Goal: Communication & Community: Answer question/provide support

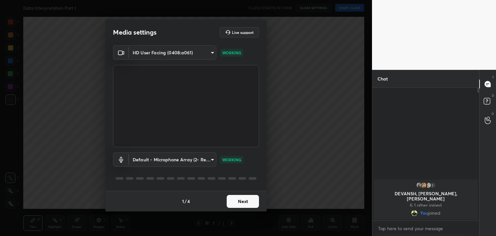
click at [250, 199] on button "Next" at bounding box center [243, 201] width 32 height 13
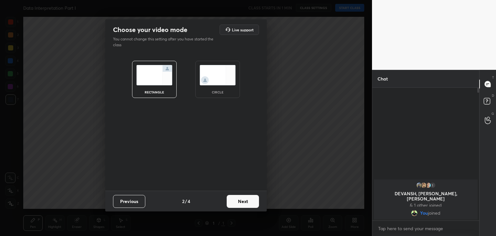
click at [222, 84] on img at bounding box center [218, 75] width 36 height 20
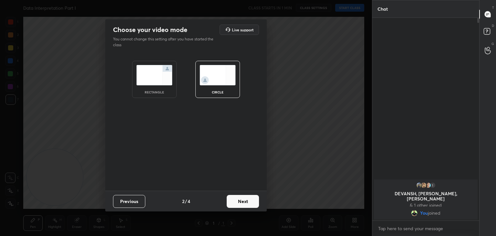
scroll to position [216, 105]
click at [246, 200] on button "Next" at bounding box center [243, 201] width 32 height 13
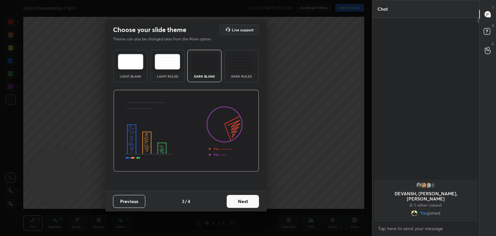
click at [252, 200] on button "Next" at bounding box center [243, 201] width 32 height 13
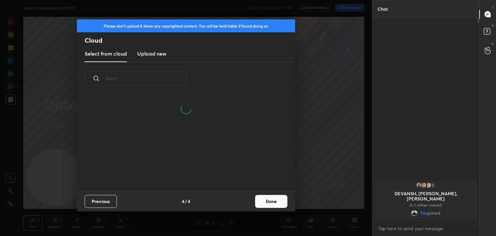
click at [273, 200] on button "Done" at bounding box center [271, 201] width 32 height 13
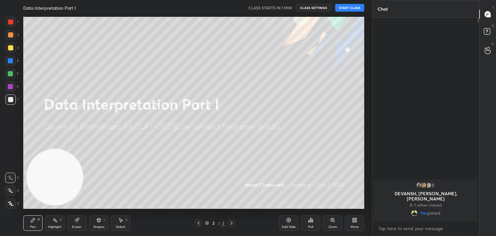
click at [349, 8] on button "START CLASS" at bounding box center [349, 8] width 29 height 8
click at [80, 222] on div "Eraser" at bounding box center [76, 223] width 19 height 16
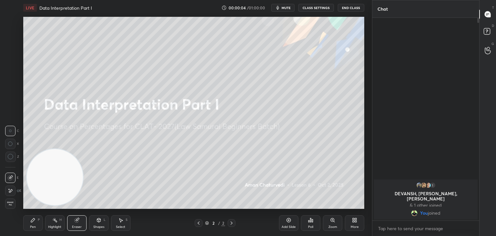
click at [15, 204] on span "Erase all" at bounding box center [10, 203] width 10 height 5
click at [36, 220] on div "Pen P" at bounding box center [32, 223] width 19 height 16
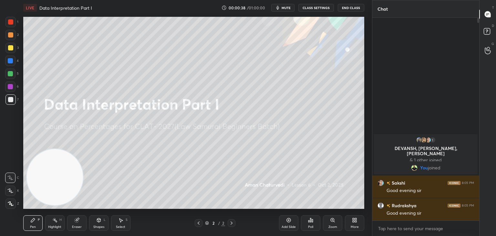
click at [78, 222] on icon at bounding box center [76, 220] width 4 height 4
click at [11, 202] on span "Erase all" at bounding box center [10, 203] width 10 height 5
click at [28, 216] on div "Pen P" at bounding box center [32, 223] width 19 height 16
click at [11, 76] on div at bounding box center [10, 73] width 5 height 5
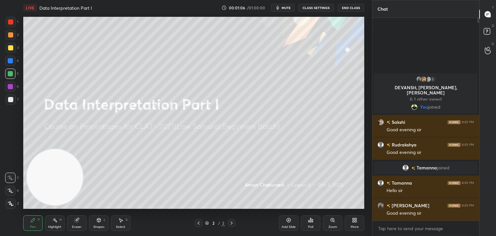
click at [71, 223] on div "Eraser" at bounding box center [76, 223] width 19 height 16
click at [11, 203] on span "Erase all" at bounding box center [10, 203] width 10 height 5
click at [26, 219] on div "Pen P" at bounding box center [32, 223] width 19 height 16
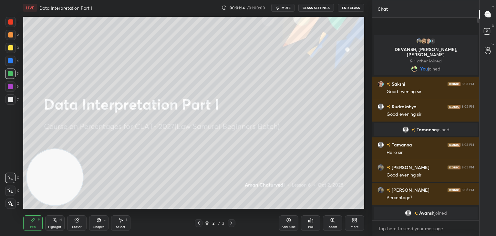
click at [71, 224] on div "Eraser" at bounding box center [76, 223] width 19 height 16
click at [13, 203] on span "Erase all" at bounding box center [10, 203] width 10 height 5
click at [32, 222] on icon at bounding box center [33, 220] width 4 height 4
click at [348, 221] on div "More" at bounding box center [354, 223] width 19 height 16
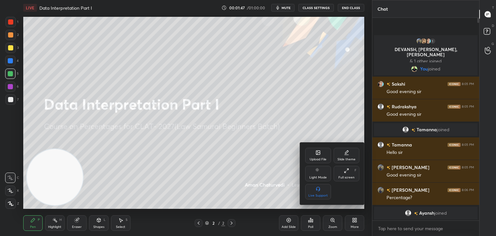
click at [316, 156] on div "Upload File" at bounding box center [318, 156] width 26 height 16
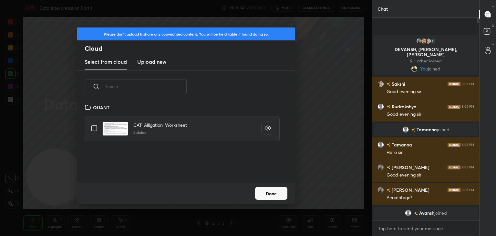
scroll to position [79, 207]
click at [150, 59] on h3 "Upload new" at bounding box center [151, 62] width 29 height 8
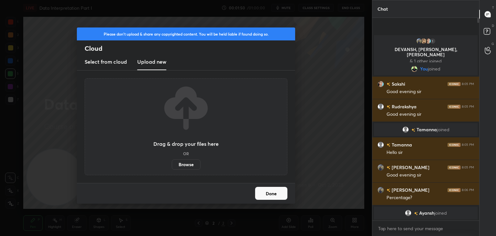
click at [190, 163] on label "Browse" at bounding box center [186, 164] width 29 height 10
click at [172, 163] on input "Browse" at bounding box center [172, 164] width 0 height 10
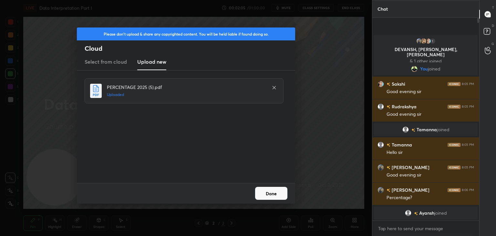
click at [272, 192] on button "Done" at bounding box center [271, 193] width 32 height 13
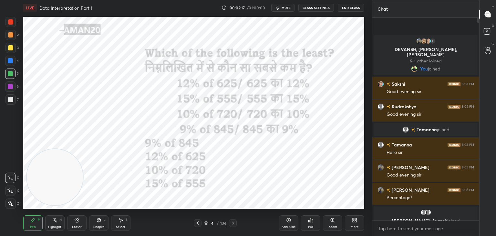
click at [13, 21] on div at bounding box center [10, 21] width 5 height 5
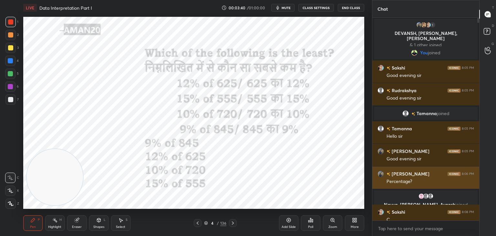
scroll to position [6, 0]
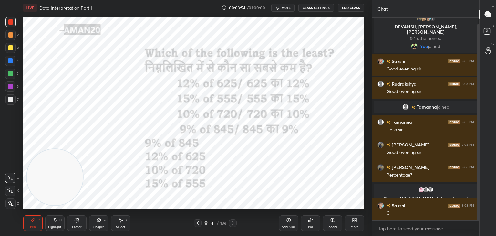
click at [311, 223] on div "Poll" at bounding box center [310, 223] width 19 height 16
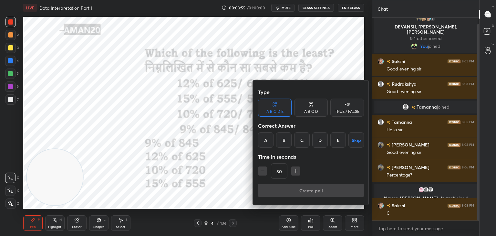
click at [115, 176] on div at bounding box center [248, 118] width 496 height 236
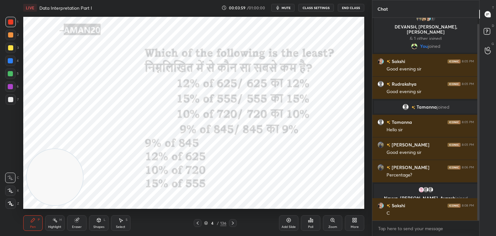
click at [317, 224] on div "Poll" at bounding box center [310, 223] width 19 height 16
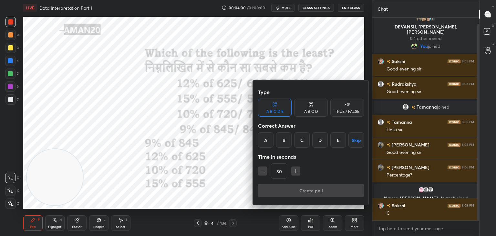
click at [305, 141] on div "C" at bounding box center [302, 140] width 16 height 16
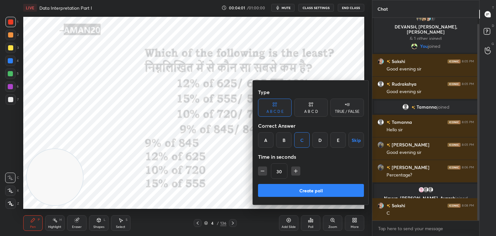
click at [309, 113] on div "A B C D" at bounding box center [311, 111] width 14 height 4
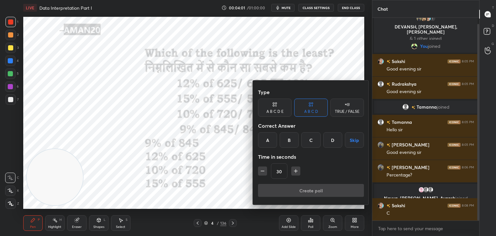
click at [301, 142] on div "A B C D Skip" at bounding box center [311, 140] width 106 height 16
click at [310, 140] on div "C" at bounding box center [310, 140] width 19 height 16
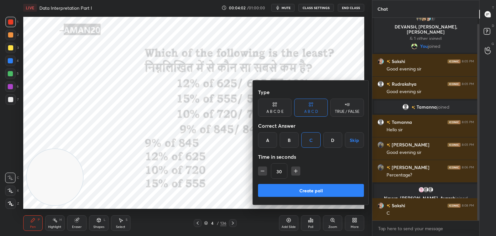
click at [306, 192] on button "Create poll" at bounding box center [311, 190] width 106 height 13
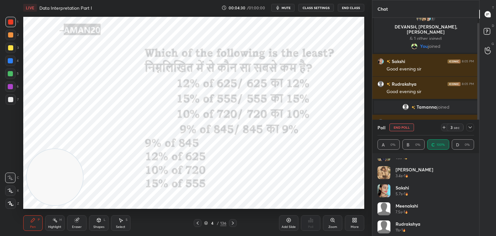
scroll to position [31, 0]
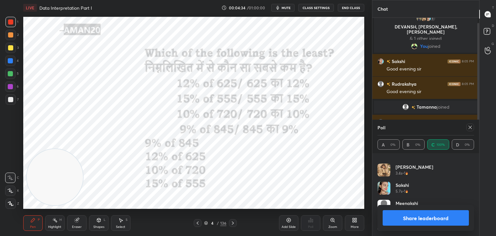
click at [419, 212] on button "Share leaderboard" at bounding box center [426, 218] width 86 height 16
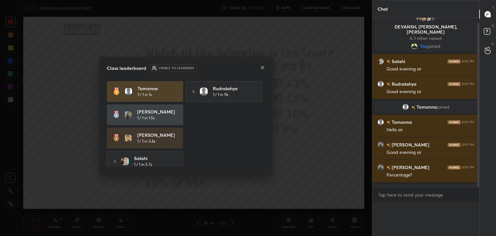
scroll to position [199, 105]
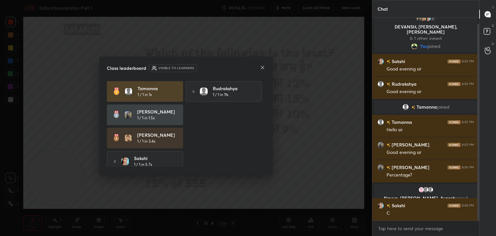
click at [262, 69] on icon at bounding box center [262, 67] width 5 height 5
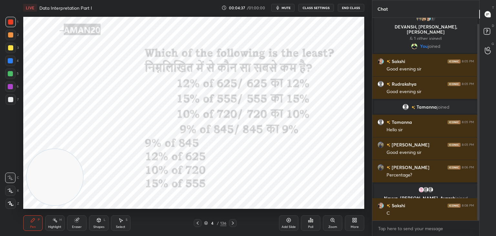
click at [75, 225] on div "Eraser" at bounding box center [77, 226] width 10 height 3
click at [15, 206] on span "Erase all" at bounding box center [10, 203] width 10 height 5
click at [31, 221] on icon at bounding box center [33, 220] width 4 height 4
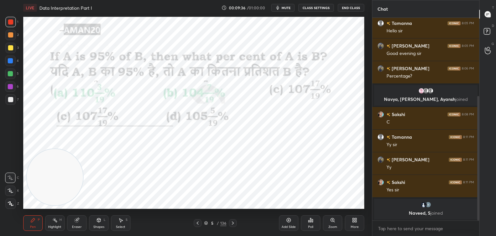
scroll to position [128, 0]
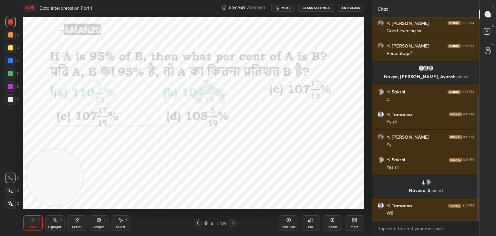
click at [75, 221] on icon at bounding box center [76, 220] width 4 height 4
click at [14, 203] on span "Erase all" at bounding box center [10, 203] width 10 height 5
click at [32, 221] on icon at bounding box center [33, 220] width 4 height 4
click at [94, 221] on div "Shapes L" at bounding box center [98, 223] width 19 height 16
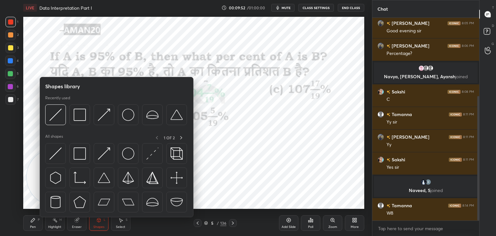
click at [18, 202] on div "1 2 3 4 5 6 7 C X Z C X Z E E Erase all H H" at bounding box center [10, 113] width 21 height 192
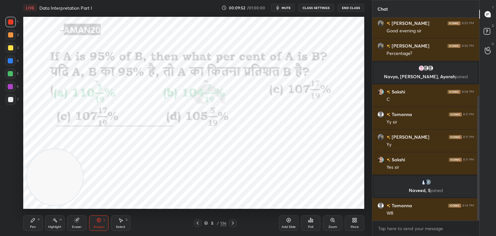
click at [33, 221] on icon at bounding box center [33, 220] width 4 height 4
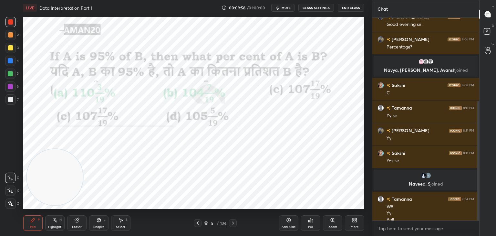
scroll to position [141, 0]
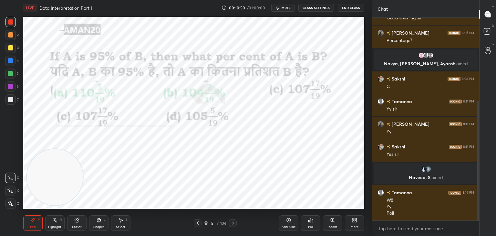
click at [314, 220] on div "Poll" at bounding box center [310, 223] width 19 height 16
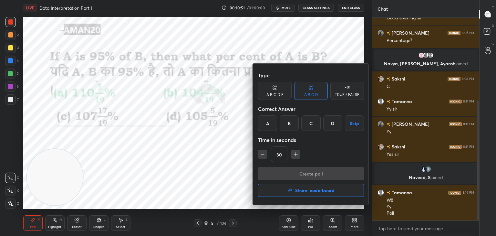
click at [330, 125] on div "D" at bounding box center [332, 123] width 19 height 16
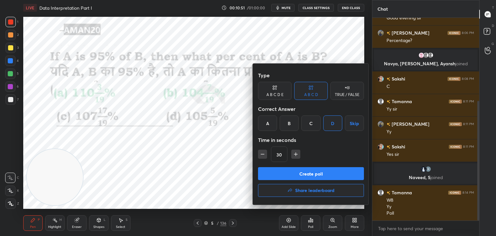
click at [315, 173] on button "Create poll" at bounding box center [311, 173] width 106 height 13
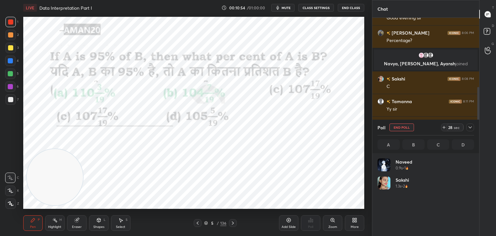
scroll to position [76, 95]
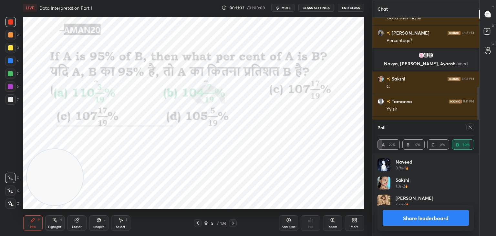
click at [416, 215] on button "Share leaderboard" at bounding box center [426, 218] width 86 height 16
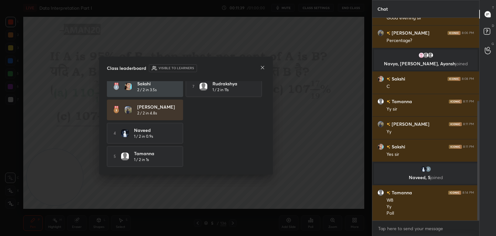
scroll to position [0, 0]
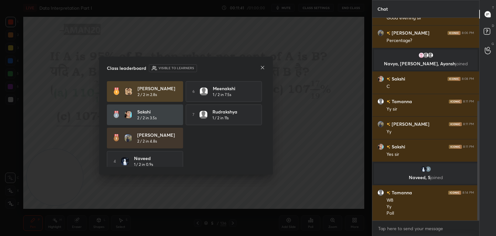
click at [262, 68] on icon at bounding box center [262, 67] width 5 height 5
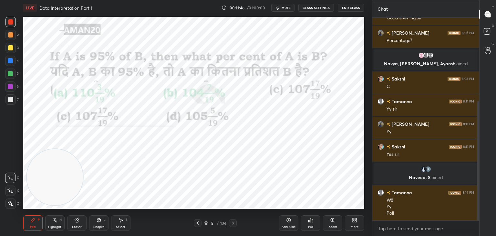
click at [76, 218] on icon at bounding box center [76, 219] width 5 height 5
click at [16, 203] on div "Erase all" at bounding box center [11, 203] width 12 height 10
click at [35, 221] on icon at bounding box center [32, 219] width 5 height 5
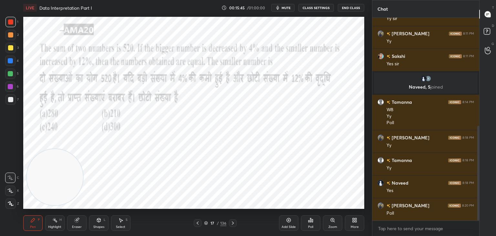
scroll to position [247, 0]
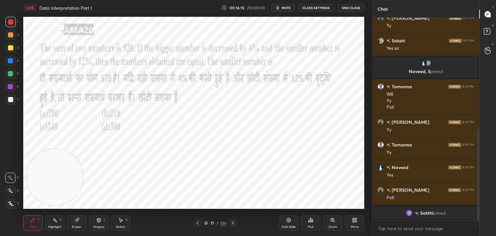
click at [313, 222] on icon at bounding box center [310, 219] width 5 height 5
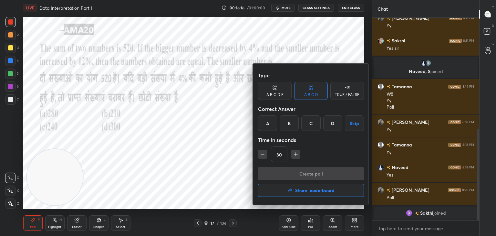
click at [303, 123] on div "C" at bounding box center [310, 123] width 19 height 16
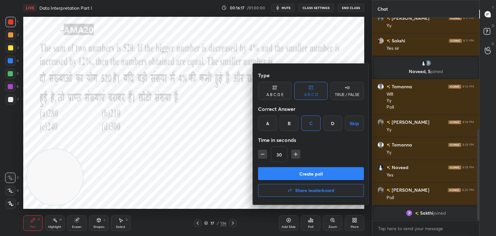
click at [292, 177] on button "Create poll" at bounding box center [311, 173] width 106 height 13
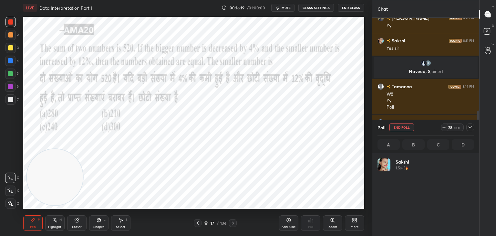
scroll to position [76, 95]
click at [85, 218] on div "Eraser" at bounding box center [76, 223] width 19 height 16
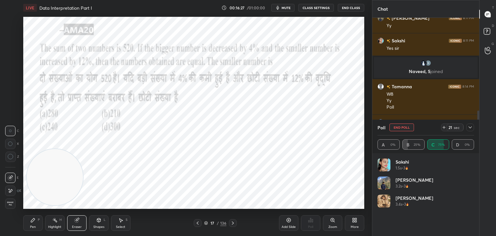
click at [45, 222] on div "Pen P Highlight H Eraser Shapes L Select S" at bounding box center [87, 223] width 128 height 16
click at [34, 224] on div "Pen P" at bounding box center [32, 223] width 19 height 16
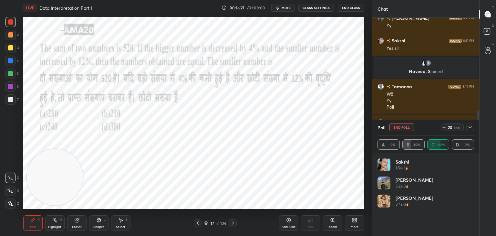
click at [46, 221] on div "Highlight H" at bounding box center [54, 223] width 19 height 16
click at [36, 215] on div "Pen P" at bounding box center [32, 223] width 19 height 16
click at [10, 74] on div at bounding box center [10, 73] width 5 height 5
click at [13, 190] on icon at bounding box center [10, 190] width 6 height 5
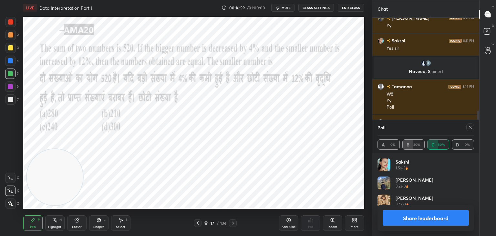
scroll to position [254, 0]
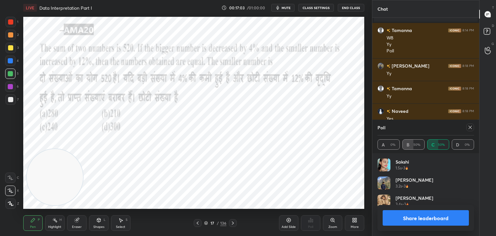
click at [420, 217] on button "Share leaderboard" at bounding box center [426, 218] width 86 height 16
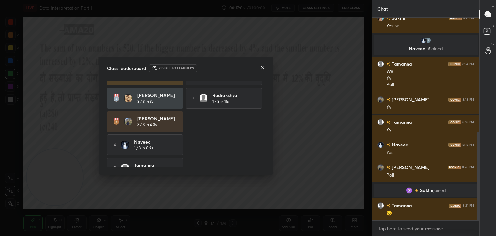
scroll to position [13, 0]
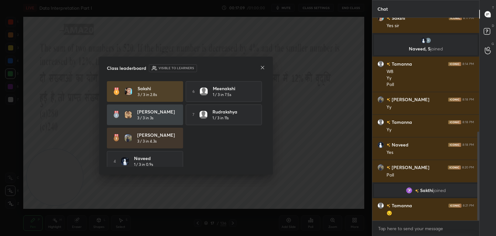
click at [263, 66] on icon at bounding box center [262, 67] width 5 height 5
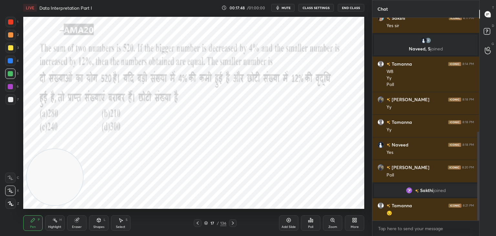
click at [291, 223] on div "Add Slide" at bounding box center [288, 223] width 19 height 16
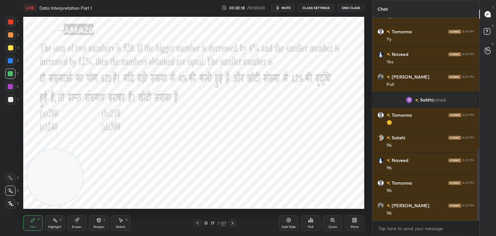
scroll to position [372, 0]
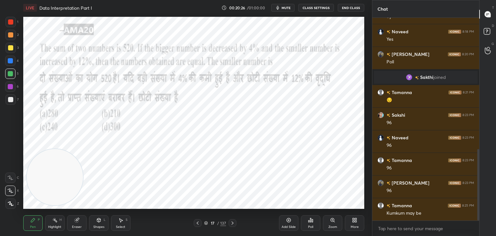
click at [9, 58] on div at bounding box center [10, 60] width 5 height 5
click at [11, 62] on div at bounding box center [10, 60] width 5 height 5
click at [78, 225] on div "Eraser" at bounding box center [77, 226] width 10 height 3
click at [33, 225] on div "Pen" at bounding box center [33, 226] width 6 height 3
click at [108, 217] on div "Shapes L" at bounding box center [98, 223] width 19 height 16
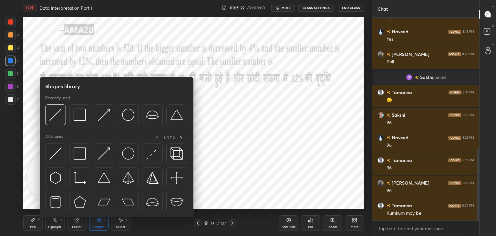
click at [79, 227] on div "Eraser" at bounding box center [77, 226] width 10 height 3
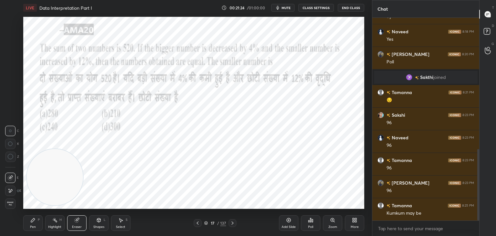
click at [40, 223] on div "Pen P" at bounding box center [32, 223] width 19 height 16
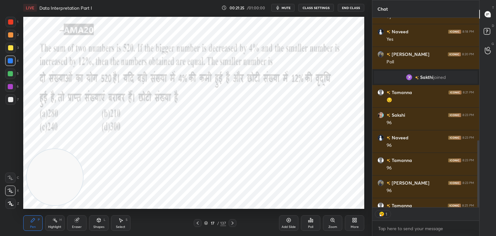
scroll to position [2, 2]
click at [82, 223] on div "Eraser" at bounding box center [76, 223] width 19 height 16
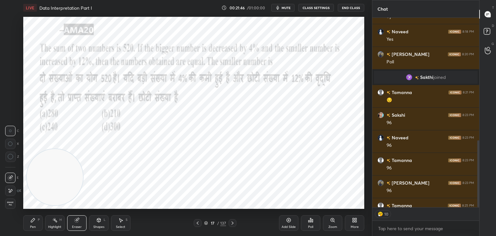
click at [41, 220] on div "Pen P" at bounding box center [32, 223] width 19 height 16
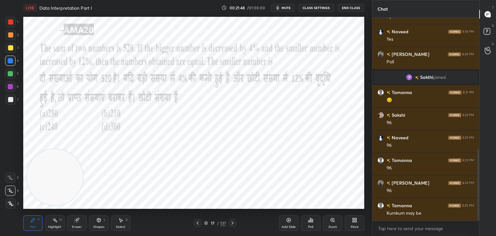
scroll to position [372, 0]
click at [10, 20] on div at bounding box center [10, 21] width 5 height 5
click at [9, 65] on div at bounding box center [10, 61] width 10 height 10
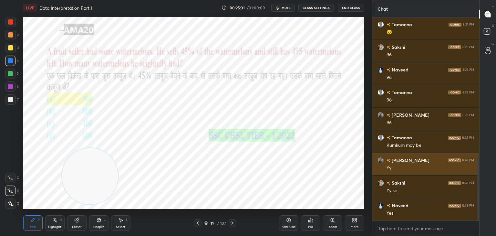
scroll to position [463, 0]
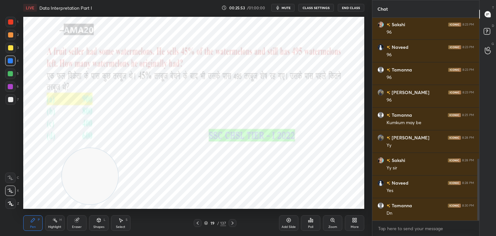
click at [316, 223] on div "Poll" at bounding box center [310, 223] width 19 height 16
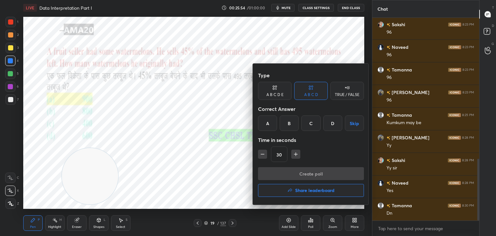
click at [268, 124] on div "A" at bounding box center [267, 123] width 19 height 16
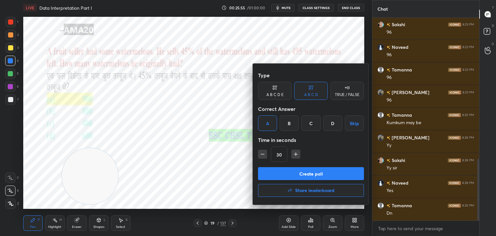
click at [279, 171] on button "Create poll" at bounding box center [311, 173] width 106 height 13
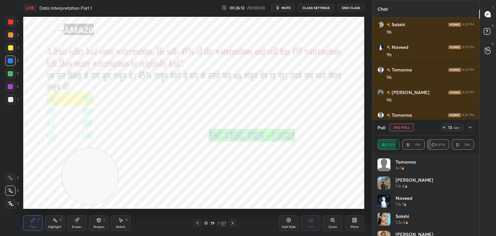
scroll to position [13, 0]
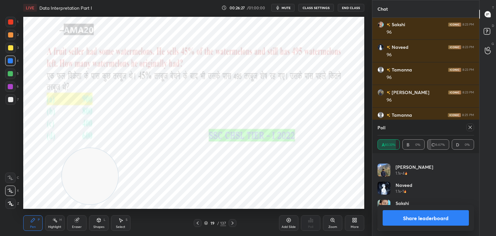
click at [402, 216] on button "Share leaderboard" at bounding box center [426, 218] width 86 height 16
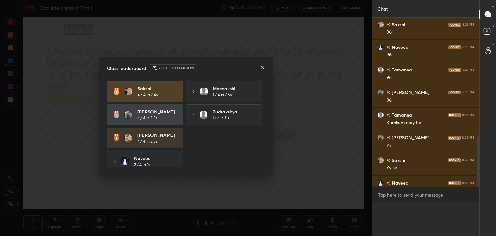
scroll to position [2, 2]
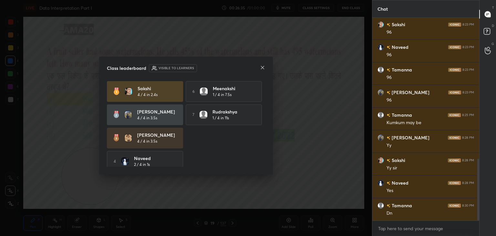
click at [261, 67] on icon at bounding box center [262, 67] width 5 height 5
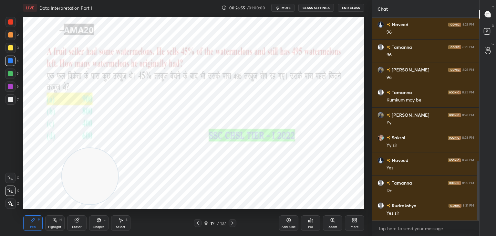
click at [80, 224] on div "Eraser" at bounding box center [76, 223] width 19 height 16
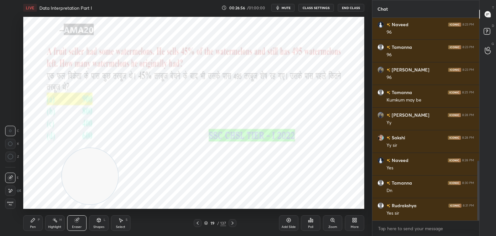
click at [0, 203] on div "1 2 3 4 5 6 7 C X Z C X Z E E Erase all H H" at bounding box center [10, 113] width 21 height 192
click at [9, 203] on span "Erase all" at bounding box center [10, 203] width 10 height 5
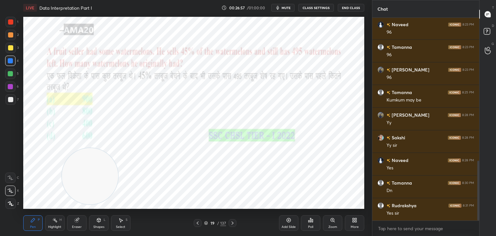
click at [26, 221] on div "Pen P" at bounding box center [32, 223] width 19 height 16
click at [11, 21] on div at bounding box center [10, 21] width 5 height 5
click at [102, 221] on div "Shapes L" at bounding box center [98, 223] width 19 height 16
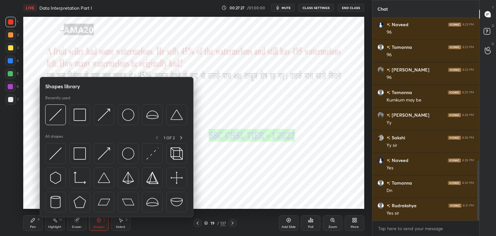
click at [103, 156] on img at bounding box center [104, 153] width 12 height 12
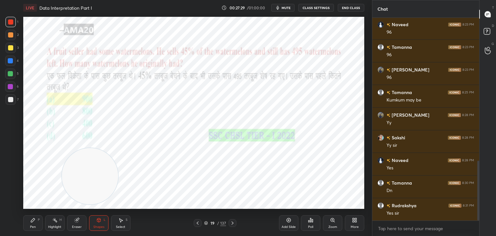
click at [41, 220] on div "Pen P" at bounding box center [32, 223] width 19 height 16
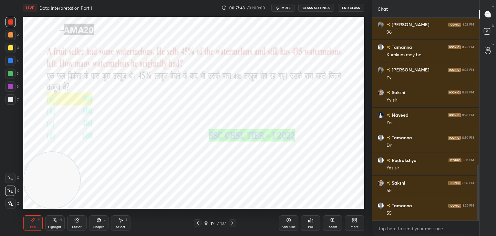
scroll to position [553, 0]
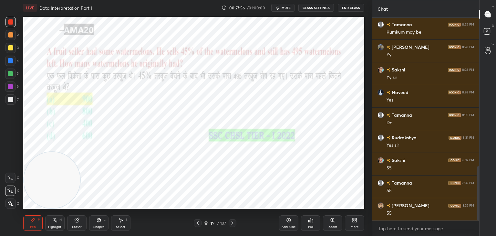
click at [107, 219] on div "Shapes L" at bounding box center [98, 223] width 19 height 16
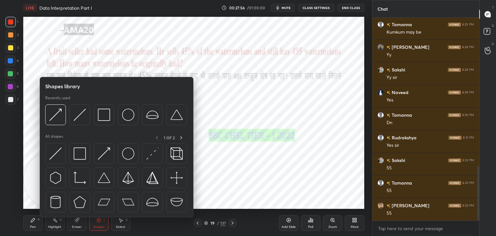
click at [62, 158] on div at bounding box center [55, 153] width 21 height 21
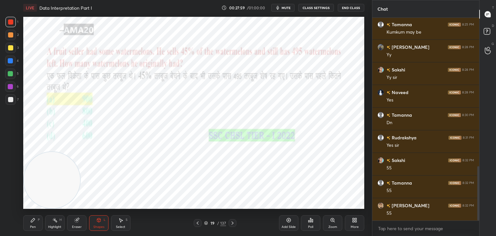
click at [37, 222] on div "Pen P" at bounding box center [32, 223] width 19 height 16
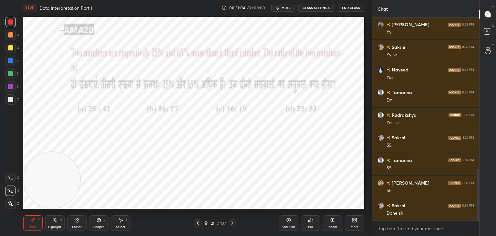
scroll to position [598, 0]
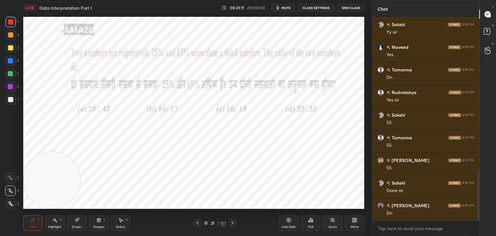
click at [311, 221] on icon at bounding box center [310, 219] width 5 height 5
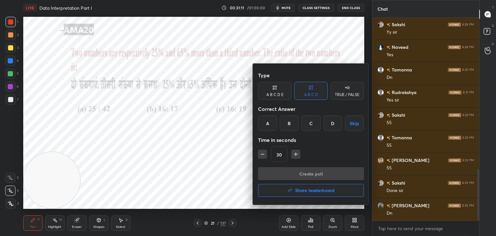
click at [328, 127] on div "D" at bounding box center [332, 123] width 19 height 16
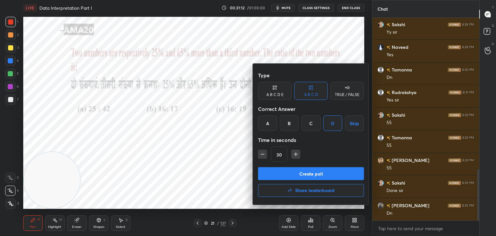
click at [312, 172] on button "Create poll" at bounding box center [311, 173] width 106 height 13
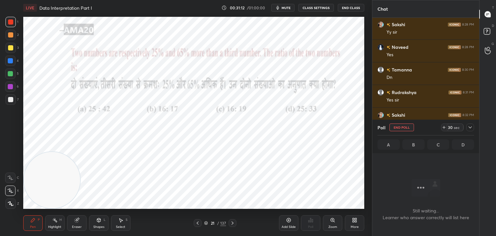
scroll to position [182, 105]
click at [84, 223] on div "Eraser" at bounding box center [76, 223] width 19 height 16
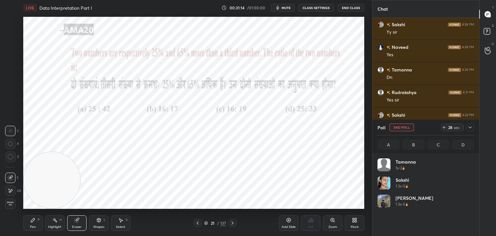
scroll to position [76, 95]
click at [38, 219] on div "P" at bounding box center [39, 219] width 2 height 3
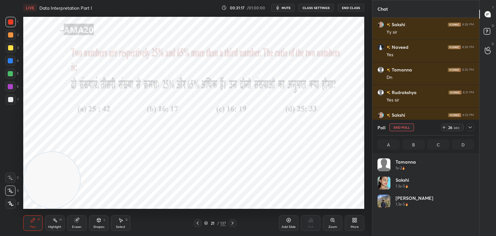
click at [37, 221] on div "Pen P" at bounding box center [32, 223] width 19 height 16
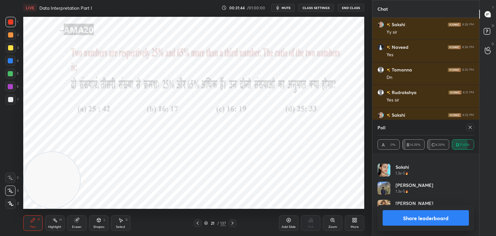
click at [400, 218] on button "Share leaderboard" at bounding box center [426, 218] width 86 height 16
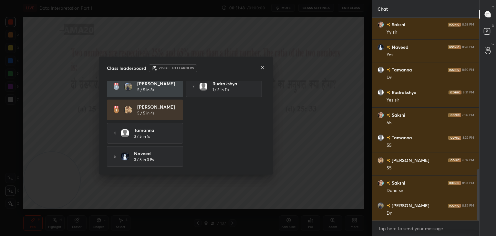
scroll to position [0, 0]
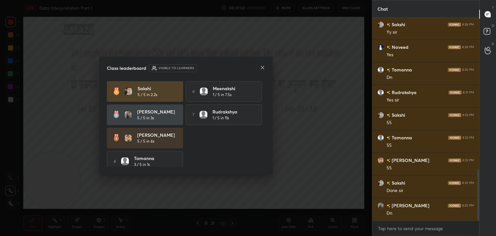
click at [262, 68] on icon at bounding box center [262, 67] width 5 height 5
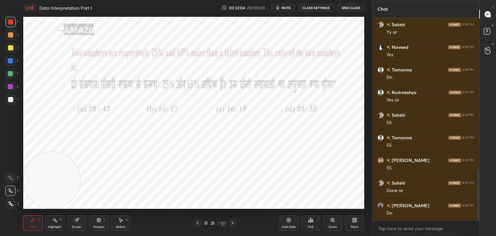
click at [79, 222] on icon at bounding box center [76, 219] width 5 height 5
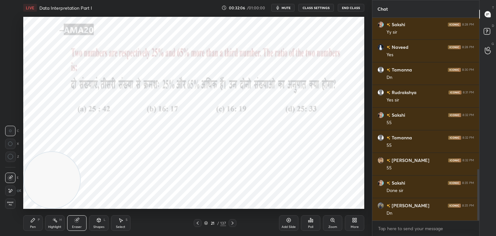
click at [41, 219] on div "Pen P" at bounding box center [32, 223] width 19 height 16
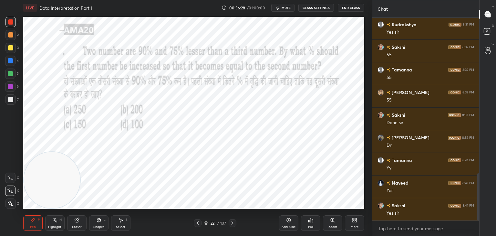
scroll to position [689, 0]
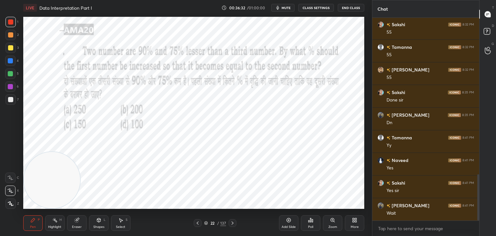
click at [309, 221] on icon at bounding box center [308, 221] width 1 height 2
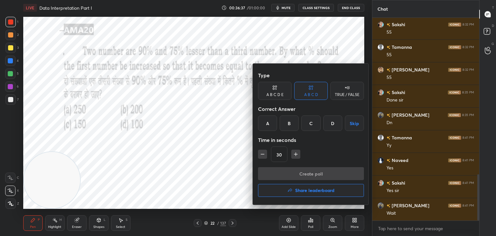
click at [294, 123] on div "B" at bounding box center [289, 123] width 19 height 16
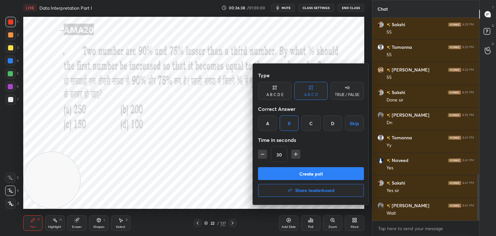
click at [295, 170] on button "Create poll" at bounding box center [311, 173] width 106 height 13
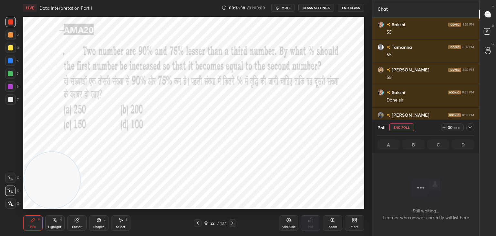
scroll to position [182, 105]
click at [404, 126] on button "End Poll" at bounding box center [402, 127] width 25 height 8
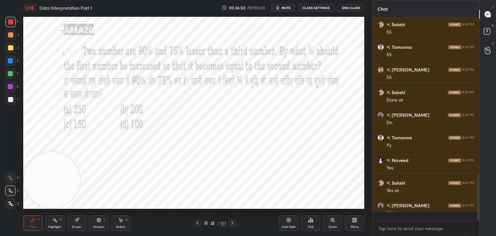
scroll to position [216, 105]
click at [311, 223] on div "Poll" at bounding box center [310, 223] width 19 height 16
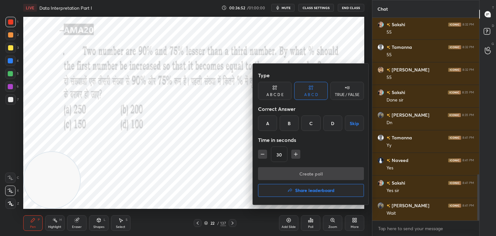
click at [313, 122] on div "C" at bounding box center [310, 123] width 19 height 16
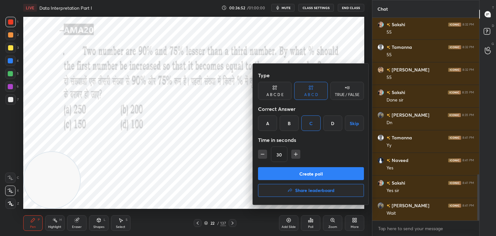
click at [305, 175] on button "Create poll" at bounding box center [311, 173] width 106 height 13
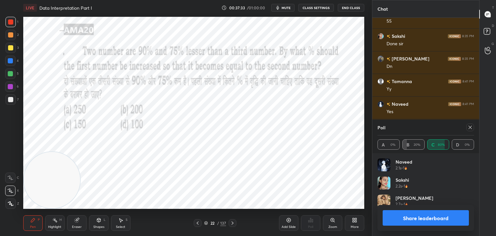
click at [406, 218] on button "Share leaderboard" at bounding box center [426, 218] width 86 height 16
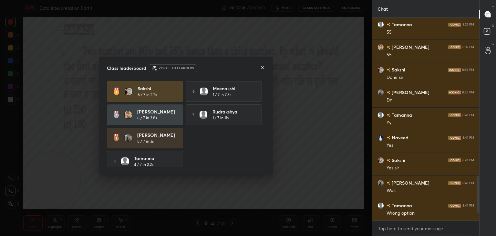
click at [265, 68] on icon at bounding box center [262, 67] width 5 height 5
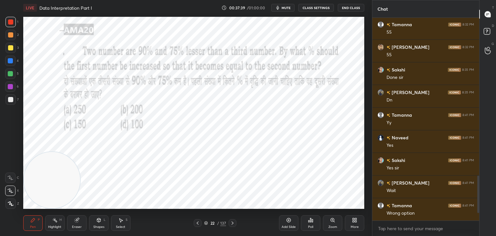
click at [83, 219] on div "Eraser" at bounding box center [76, 223] width 19 height 16
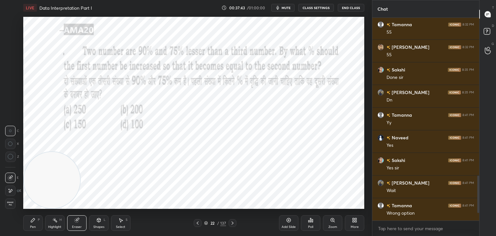
click at [32, 223] on div "Pen P" at bounding box center [32, 223] width 19 height 16
click at [36, 220] on div "Pen P" at bounding box center [32, 223] width 19 height 16
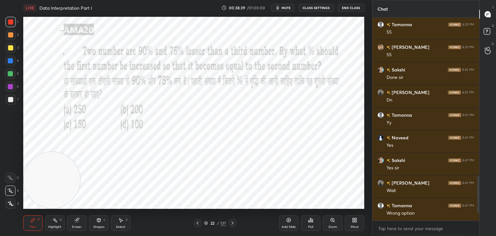
click at [11, 73] on div at bounding box center [10, 73] width 5 height 5
click at [12, 202] on icon at bounding box center [11, 203] width 6 height 5
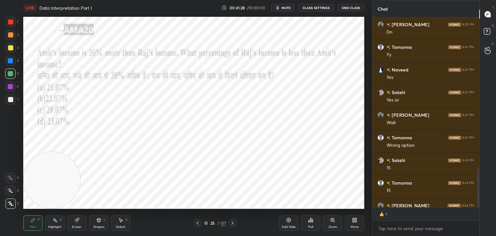
scroll to position [2, 2]
click at [315, 222] on div "Poll" at bounding box center [310, 223] width 19 height 16
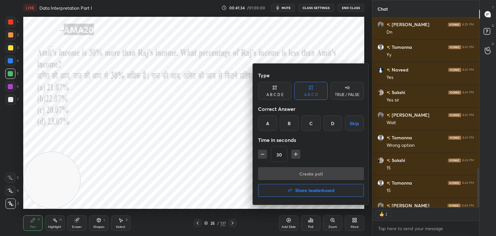
click at [324, 130] on div "D" at bounding box center [332, 123] width 19 height 16
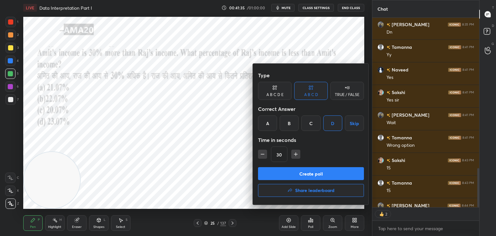
click at [319, 170] on button "Create poll" at bounding box center [311, 173] width 106 height 13
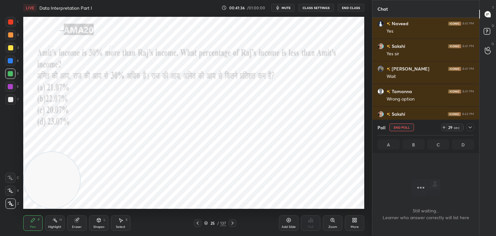
scroll to position [826, 0]
click at [470, 127] on icon at bounding box center [470, 127] width 5 height 5
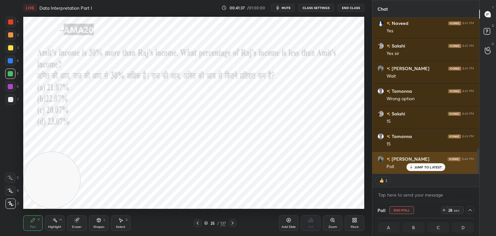
scroll to position [0, 2]
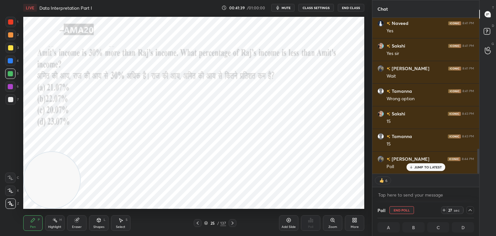
click at [470, 207] on icon at bounding box center [470, 209] width 5 height 5
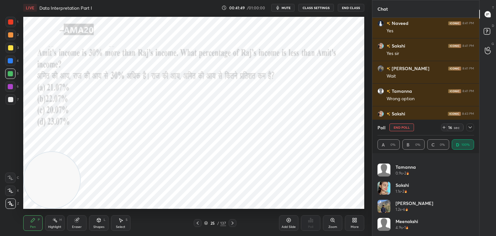
scroll to position [2, 2]
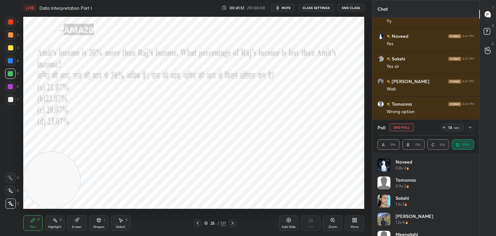
click at [469, 127] on icon at bounding box center [470, 127] width 3 height 2
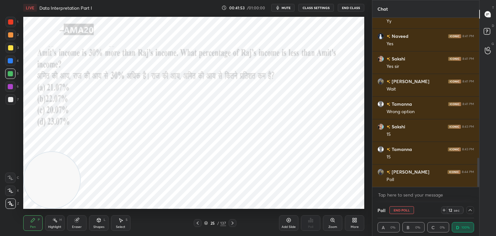
click at [472, 207] on div at bounding box center [470, 210] width 8 height 8
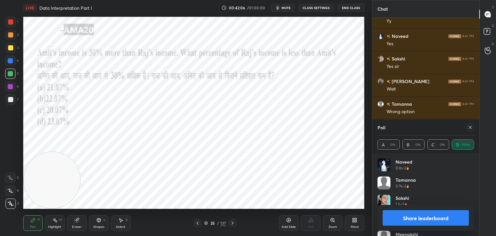
click at [410, 217] on button "Share leaderboard" at bounding box center [426, 218] width 86 height 16
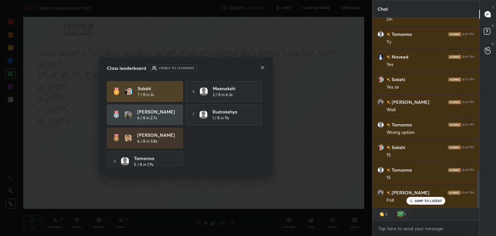
click at [261, 68] on icon at bounding box center [262, 67] width 5 height 5
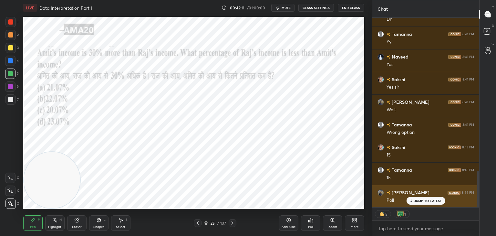
click at [421, 199] on p "JUMP TO LATEST" at bounding box center [428, 201] width 28 height 4
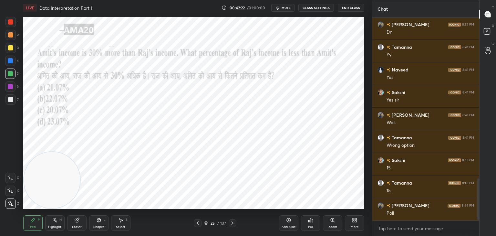
click at [11, 176] on icon at bounding box center [10, 177] width 6 height 5
click at [11, 23] on div at bounding box center [10, 21] width 5 height 5
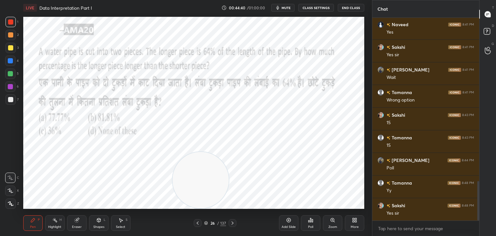
scroll to position [840, 0]
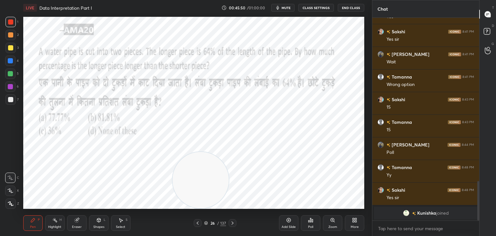
click at [288, 9] on span "mute" at bounding box center [286, 7] width 9 height 5
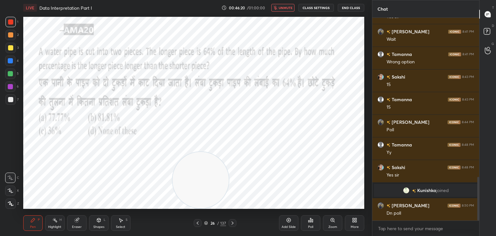
scroll to position [736, 0]
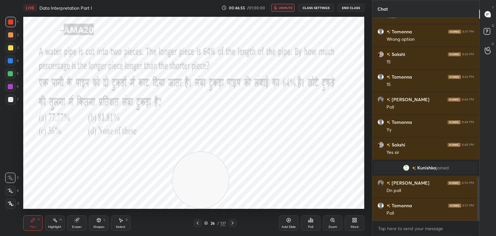
click at [280, 6] on button "unmute" at bounding box center [282, 8] width 23 height 8
click at [309, 222] on icon at bounding box center [308, 221] width 1 height 2
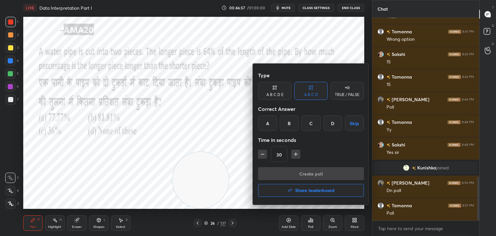
click at [265, 125] on div "A" at bounding box center [267, 123] width 19 height 16
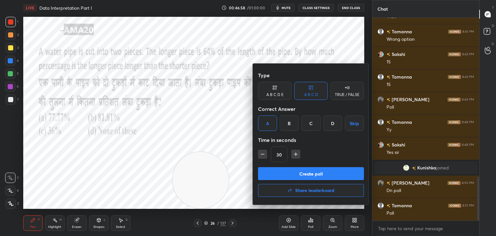
click at [288, 169] on button "Create poll" at bounding box center [311, 173] width 106 height 13
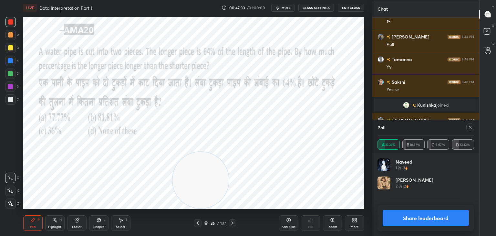
scroll to position [822, 0]
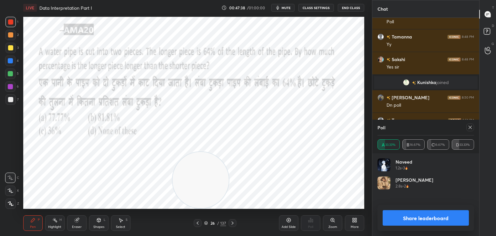
click at [425, 215] on button "Share leaderboard" at bounding box center [426, 218] width 86 height 16
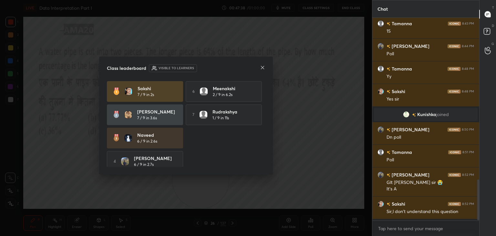
scroll to position [788, 0]
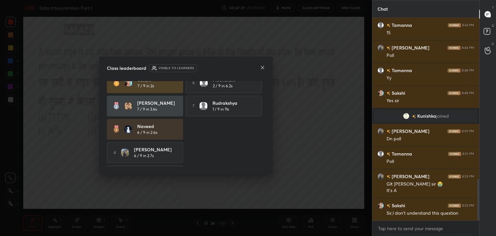
click at [262, 69] on icon at bounding box center [262, 67] width 5 height 5
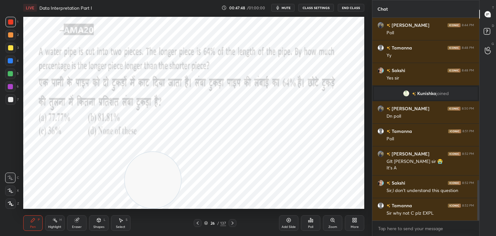
click at [73, 223] on div "Eraser" at bounding box center [76, 223] width 19 height 16
click at [10, 204] on span "Erase all" at bounding box center [10, 203] width 10 height 5
click at [35, 219] on icon at bounding box center [33, 220] width 4 height 4
click at [98, 222] on icon at bounding box center [98, 219] width 5 height 5
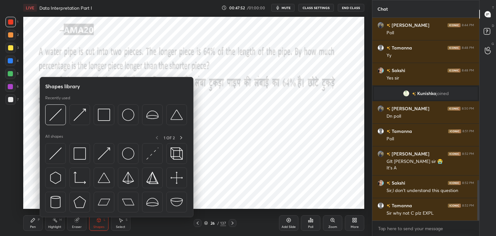
click at [34, 225] on div "Pen" at bounding box center [33, 226] width 6 height 3
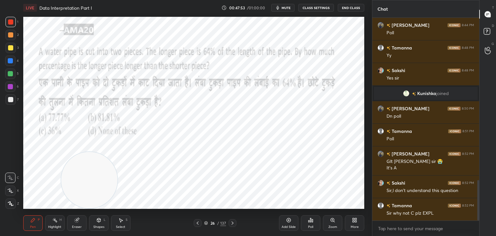
click at [100, 222] on icon at bounding box center [98, 219] width 5 height 5
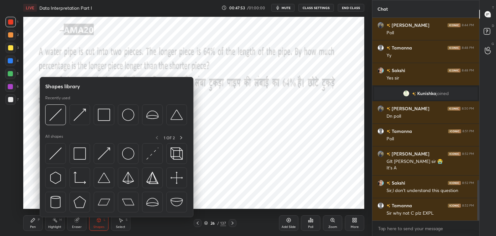
click at [57, 155] on img at bounding box center [55, 153] width 12 height 12
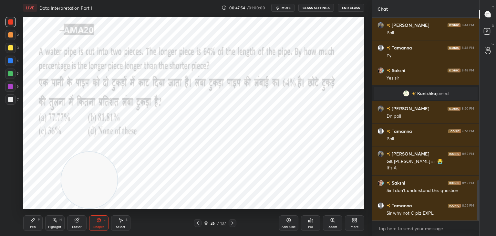
click at [103, 220] on div "Shapes L" at bounding box center [98, 223] width 19 height 16
click at [38, 224] on div "Pen P" at bounding box center [32, 223] width 19 height 16
click at [13, 62] on div at bounding box center [10, 60] width 5 height 5
click at [105, 220] on div "L" at bounding box center [105, 219] width 2 height 3
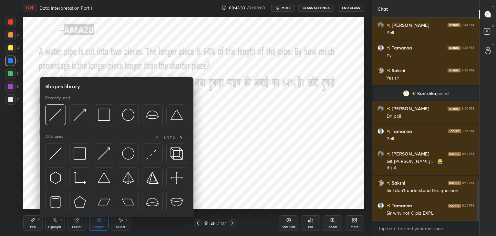
click at [62, 154] on div at bounding box center [55, 153] width 21 height 21
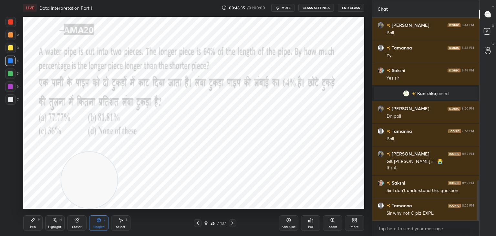
click at [34, 222] on icon at bounding box center [32, 219] width 5 height 5
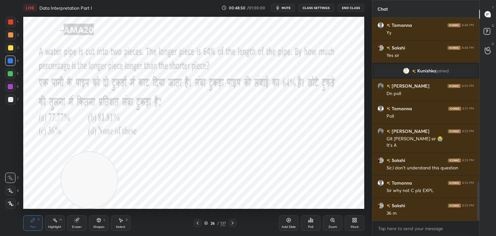
scroll to position [856, 0]
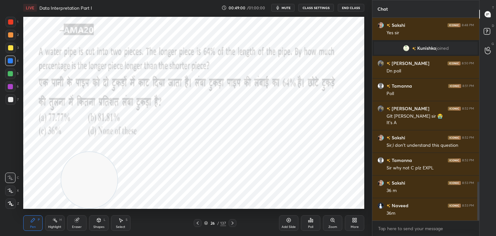
click at [14, 76] on div at bounding box center [10, 73] width 10 height 10
click at [10, 189] on icon at bounding box center [10, 190] width 6 height 5
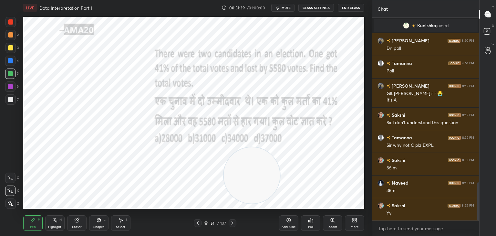
click at [291, 7] on span "mute" at bounding box center [286, 7] width 9 height 5
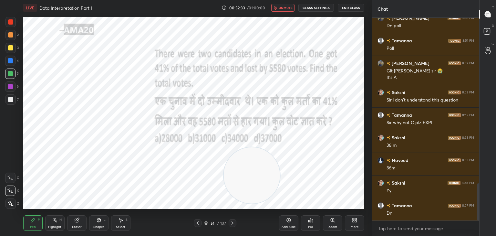
click at [287, 10] on button "unmute" at bounding box center [282, 8] width 23 height 8
click at [309, 222] on icon at bounding box center [308, 221] width 1 height 2
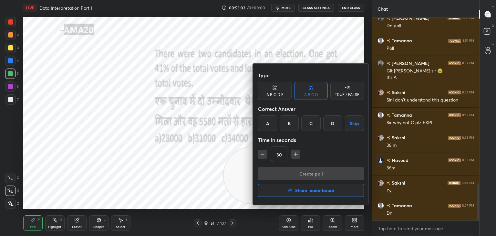
click at [296, 127] on div "B" at bounding box center [289, 123] width 19 height 16
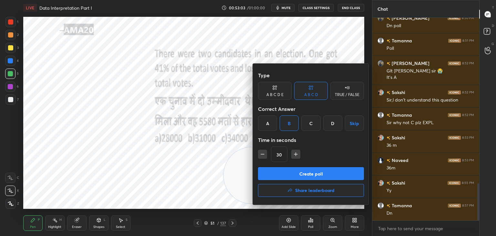
click at [300, 168] on button "Create poll" at bounding box center [311, 173] width 106 height 13
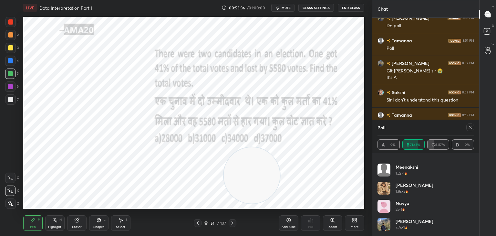
scroll to position [0, 0]
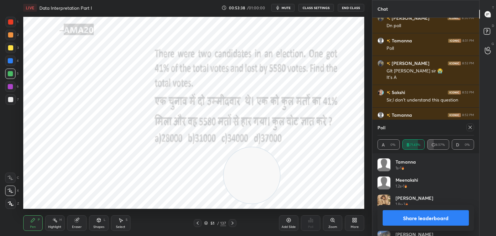
click at [416, 219] on button "Share leaderboard" at bounding box center [426, 218] width 86 height 16
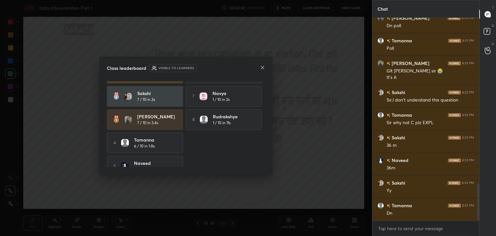
scroll to position [30, 0]
click at [261, 69] on icon at bounding box center [262, 67] width 5 height 5
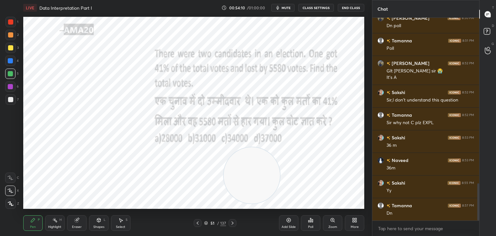
click at [99, 223] on icon at bounding box center [98, 219] width 5 height 5
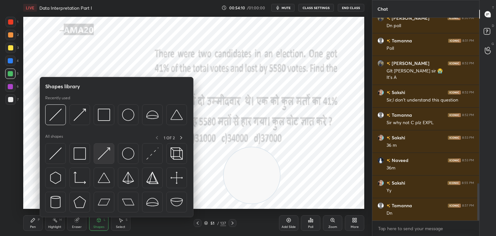
click at [99, 156] on img at bounding box center [104, 153] width 12 height 12
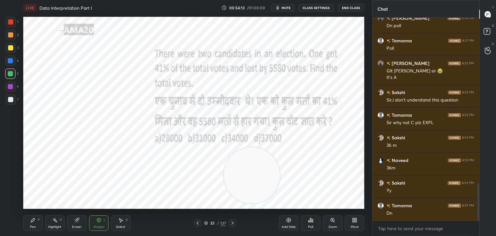
click at [37, 223] on div "Pen P" at bounding box center [32, 223] width 19 height 16
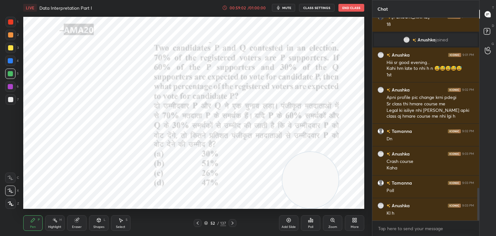
scroll to position [1057, 0]
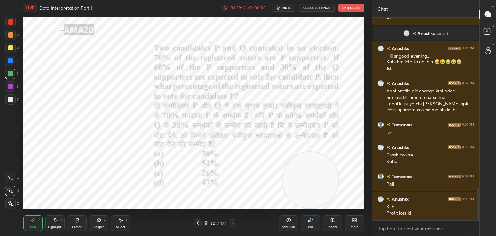
click at [310, 221] on icon at bounding box center [310, 219] width 5 height 5
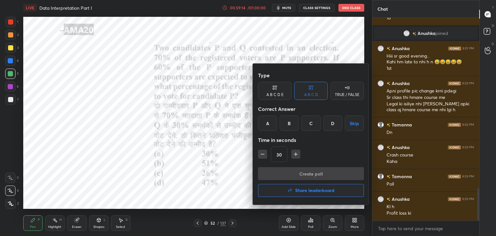
click at [287, 126] on div "B" at bounding box center [289, 123] width 19 height 16
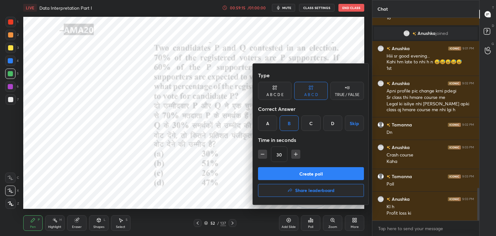
click at [300, 171] on button "Create poll" at bounding box center [311, 173] width 106 height 13
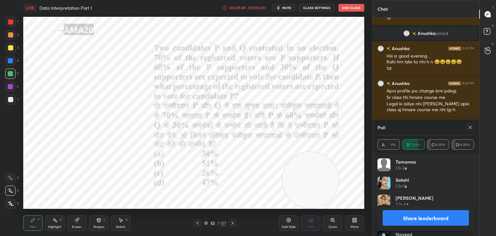
scroll to position [13, 0]
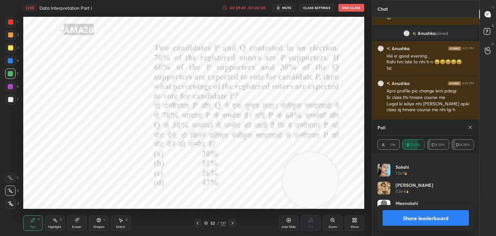
click at [409, 220] on button "Share leaderboard" at bounding box center [426, 218] width 86 height 16
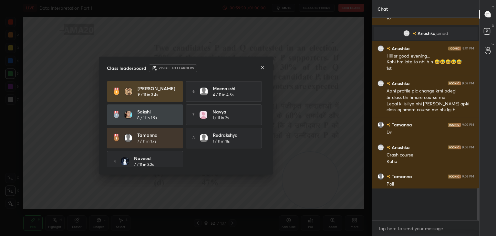
scroll to position [216, 105]
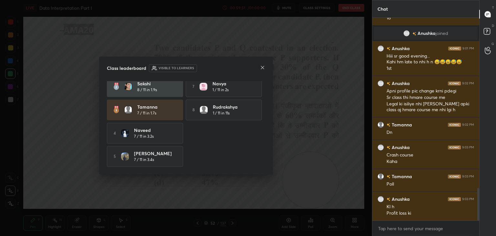
click at [264, 68] on icon at bounding box center [262, 67] width 5 height 5
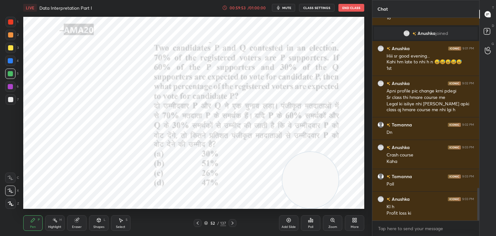
click at [286, 222] on icon at bounding box center [288, 219] width 5 height 5
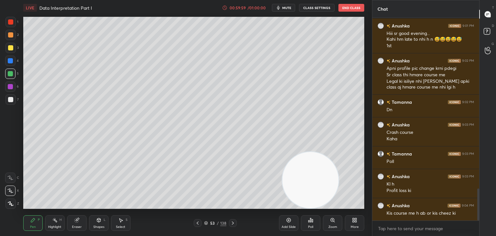
scroll to position [1103, 0]
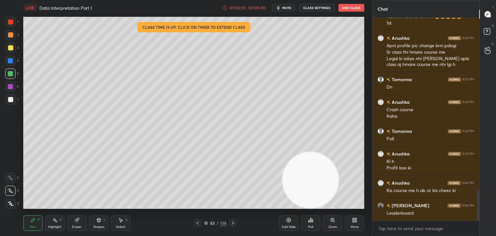
click at [314, 223] on div "Poll" at bounding box center [310, 223] width 19 height 16
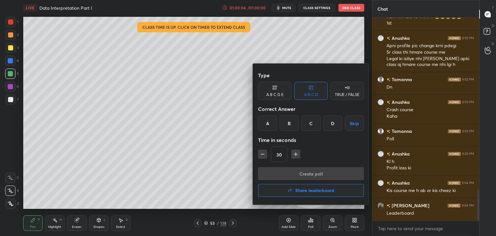
click at [290, 186] on button "Share leaderboard" at bounding box center [311, 190] width 106 height 13
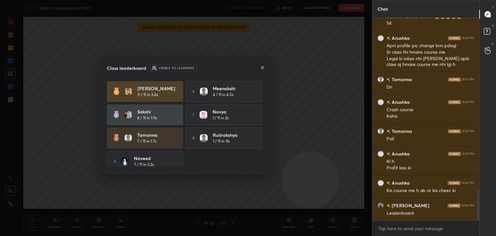
scroll to position [30, 0]
click at [264, 66] on icon at bounding box center [262, 67] width 5 height 5
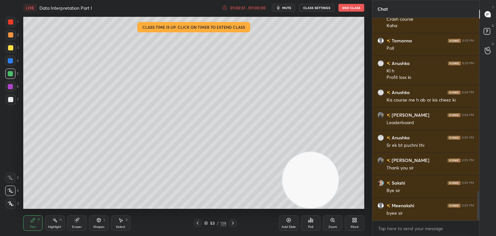
scroll to position [1222, 0]
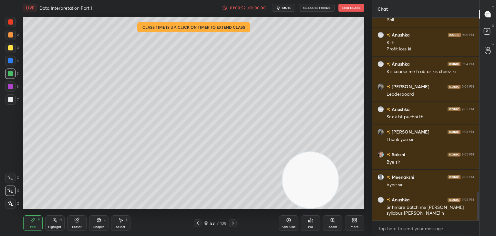
click at [349, 6] on button "End Class" at bounding box center [351, 8] width 26 height 8
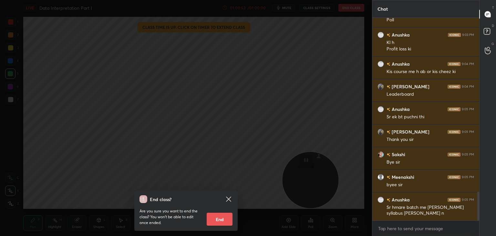
click at [220, 217] on button "End" at bounding box center [220, 219] width 26 height 13
type textarea "x"
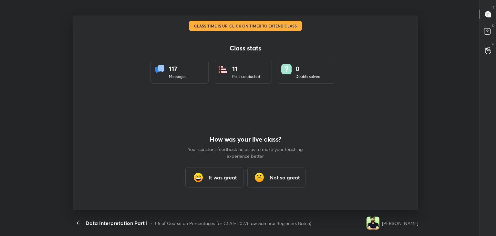
scroll to position [32104, 31807]
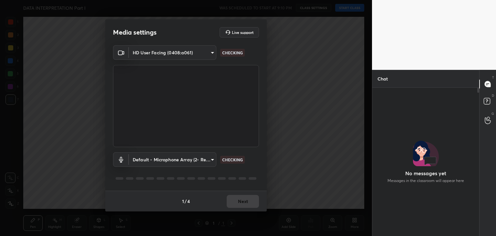
scroll to position [131, 105]
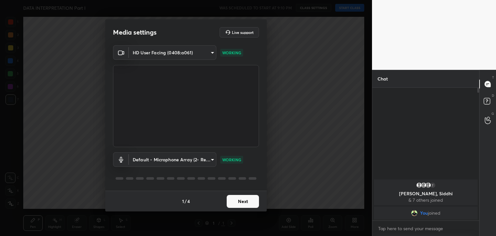
click at [245, 204] on button "Next" at bounding box center [243, 201] width 32 height 13
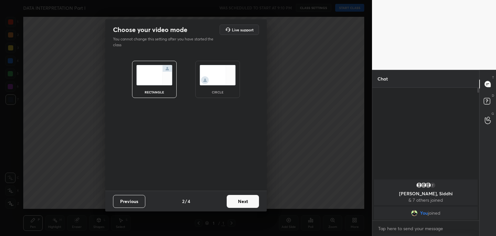
click at [220, 78] on img at bounding box center [218, 75] width 36 height 20
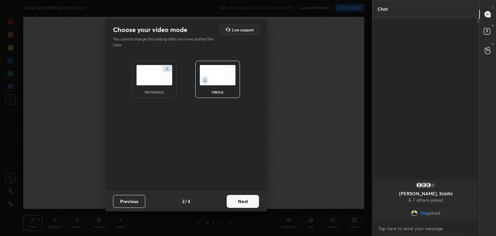
click at [238, 203] on button "Next" at bounding box center [243, 201] width 32 height 13
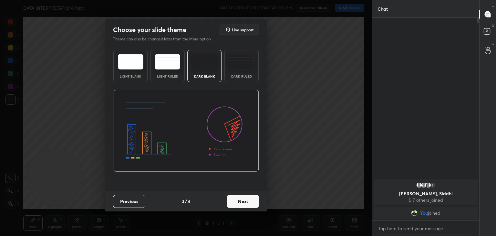
click at [254, 203] on button "Next" at bounding box center [243, 201] width 32 height 13
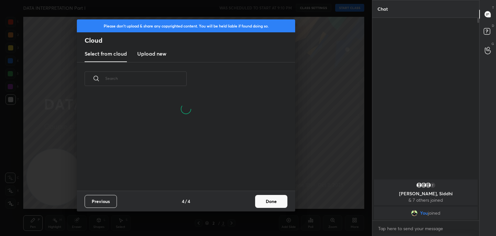
click at [268, 204] on button "Done" at bounding box center [271, 201] width 32 height 13
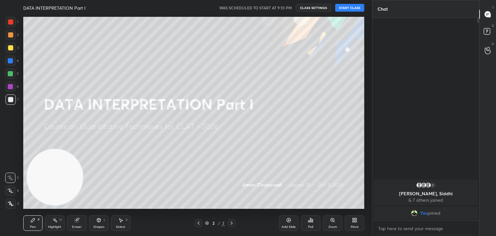
click at [347, 9] on button "START CLASS" at bounding box center [349, 8] width 29 height 8
click at [77, 220] on icon at bounding box center [77, 220] width 4 height 4
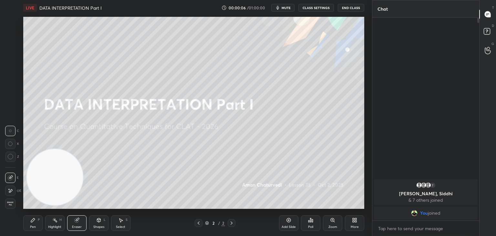
click at [12, 203] on span "Erase all" at bounding box center [10, 203] width 10 height 5
click at [28, 219] on div "Pen P" at bounding box center [32, 223] width 19 height 16
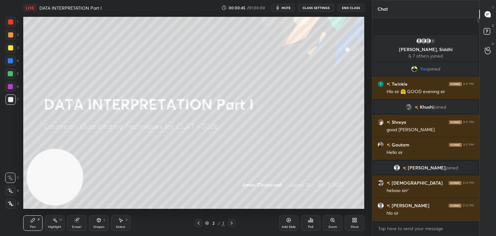
click at [351, 228] on div "More" at bounding box center [355, 226] width 8 height 3
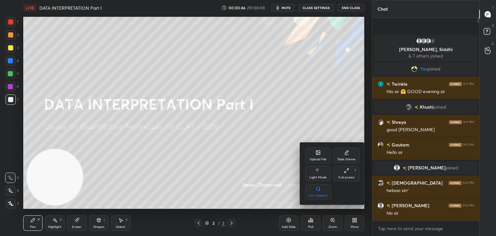
click at [314, 157] on div "Upload File" at bounding box center [318, 156] width 26 height 16
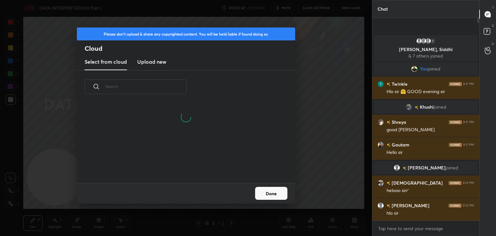
click at [162, 64] on h3 "Upload new" at bounding box center [151, 62] width 29 height 8
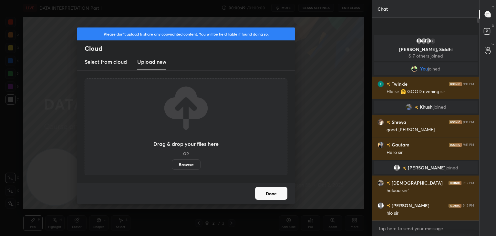
click at [186, 163] on label "Browse" at bounding box center [186, 164] width 29 height 10
click at [172, 163] on input "Browse" at bounding box center [172, 164] width 0 height 10
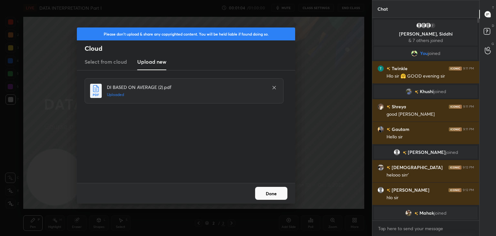
click at [277, 189] on button "Done" at bounding box center [271, 193] width 32 height 13
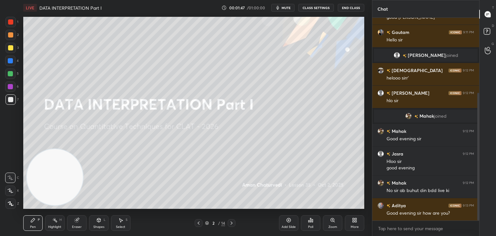
scroll to position [119, 0]
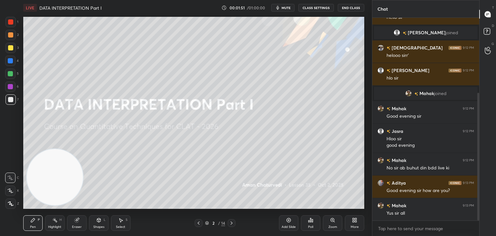
click at [75, 220] on icon at bounding box center [77, 220] width 4 height 4
click at [12, 204] on span "Erase all" at bounding box center [10, 203] width 10 height 5
click at [74, 221] on icon at bounding box center [76, 219] width 5 height 5
click at [11, 205] on span "Erase all" at bounding box center [10, 203] width 10 height 5
click at [29, 224] on div "Pen P" at bounding box center [32, 223] width 19 height 16
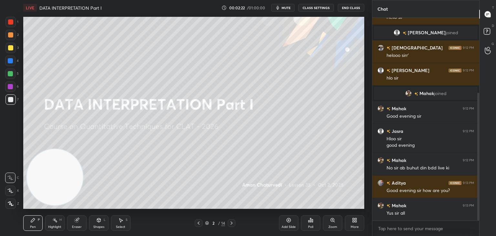
click at [73, 224] on div "Eraser" at bounding box center [76, 223] width 19 height 16
click at [12, 202] on span "Erase all" at bounding box center [10, 203] width 10 height 5
click at [30, 221] on div "Pen P" at bounding box center [32, 223] width 19 height 16
click at [73, 226] on div "Eraser" at bounding box center [77, 226] width 10 height 3
click at [13, 203] on span "Erase all" at bounding box center [10, 203] width 10 height 5
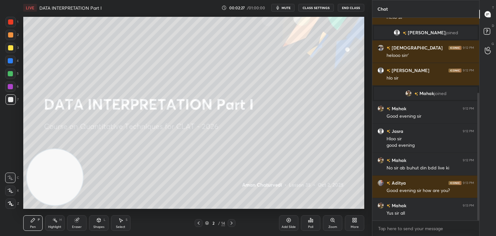
click at [27, 221] on div "Pen P" at bounding box center [32, 223] width 19 height 16
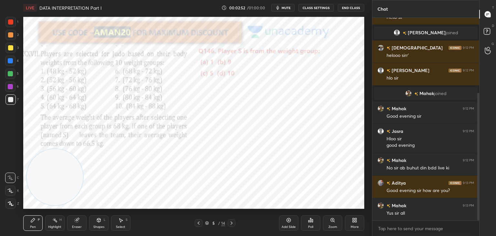
click at [12, 21] on div at bounding box center [10, 21] width 5 height 5
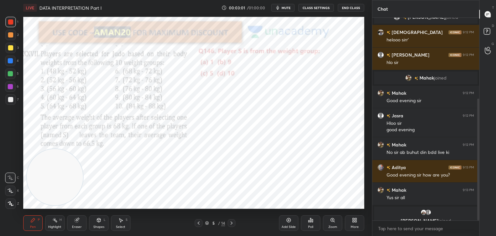
scroll to position [142, 0]
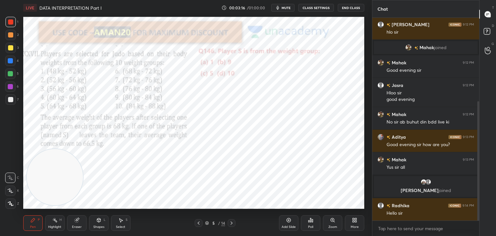
click at [71, 220] on div "Eraser" at bounding box center [76, 223] width 19 height 16
click at [13, 204] on span "Erase all" at bounding box center [10, 203] width 10 height 5
click at [9, 77] on div at bounding box center [10, 73] width 10 height 10
click at [12, 190] on icon at bounding box center [10, 190] width 6 height 5
click at [80, 220] on div "Eraser" at bounding box center [76, 223] width 19 height 16
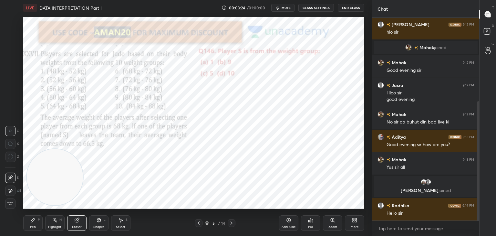
click at [41, 219] on div "Pen P" at bounding box center [32, 223] width 19 height 16
click at [38, 219] on div "P" at bounding box center [39, 219] width 2 height 3
click at [37, 217] on div "Pen P" at bounding box center [32, 223] width 19 height 16
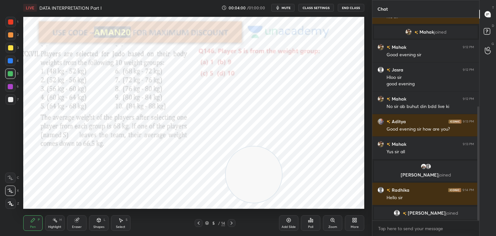
scroll to position [174, 0]
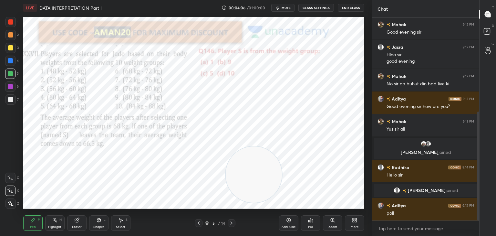
click at [74, 220] on div "Eraser" at bounding box center [76, 223] width 19 height 16
click at [13, 202] on span "Erase all" at bounding box center [10, 203] width 10 height 5
click at [31, 222] on icon at bounding box center [33, 220] width 4 height 4
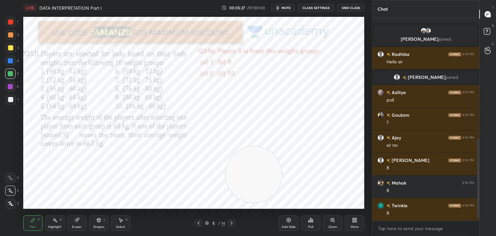
scroll to position [322, 0]
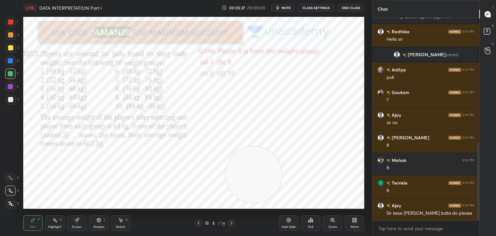
click at [75, 221] on icon at bounding box center [77, 220] width 4 height 4
click at [17, 203] on div "E E Erase all" at bounding box center [13, 189] width 16 height 39
click at [37, 218] on div "Pen P" at bounding box center [32, 223] width 19 height 16
click at [72, 220] on div "Eraser" at bounding box center [76, 223] width 19 height 16
click at [14, 201] on span "Erase all" at bounding box center [10, 203] width 10 height 5
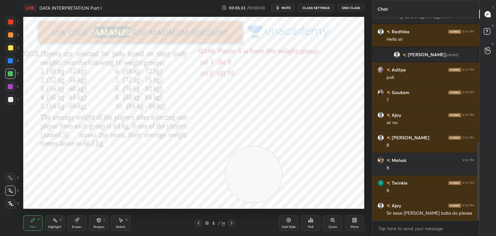
click at [32, 218] on icon at bounding box center [32, 219] width 5 height 5
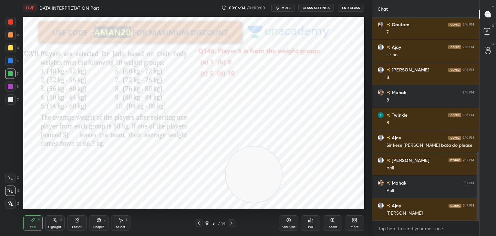
scroll to position [406, 0]
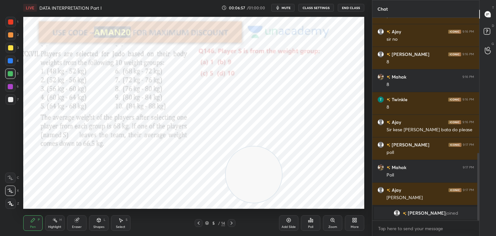
click at [78, 223] on div "Eraser" at bounding box center [76, 223] width 19 height 16
click at [15, 202] on div "Erase all" at bounding box center [10, 203] width 10 height 10
click at [28, 220] on div "Pen P" at bounding box center [32, 223] width 19 height 16
click at [11, 26] on div at bounding box center [10, 22] width 10 height 10
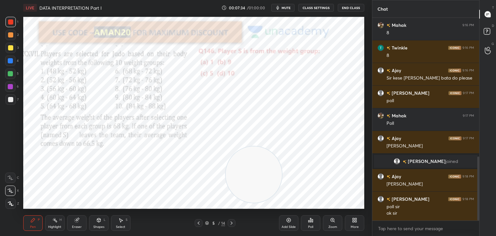
scroll to position [467, 0]
click at [311, 221] on icon at bounding box center [310, 220] width 1 height 4
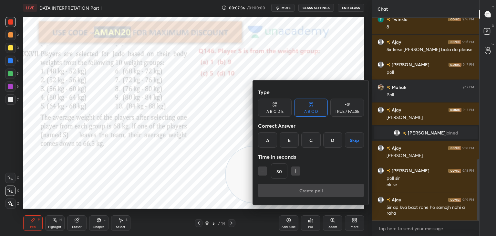
click at [228, 147] on div at bounding box center [248, 118] width 496 height 236
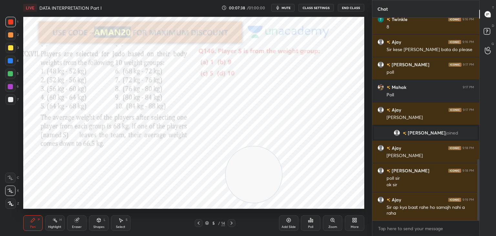
click at [315, 222] on div "Poll" at bounding box center [310, 223] width 19 height 16
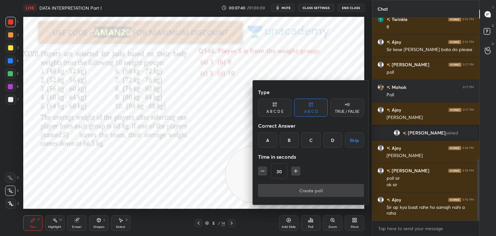
click at [236, 128] on div at bounding box center [248, 118] width 496 height 236
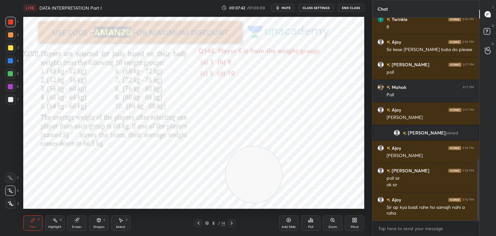
click at [313, 221] on icon at bounding box center [312, 220] width 1 height 3
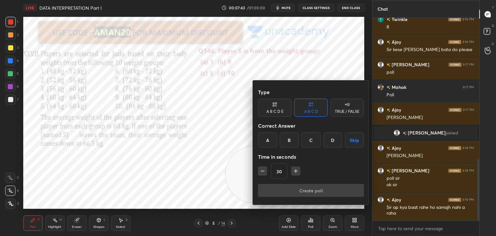
scroll to position [473, 0]
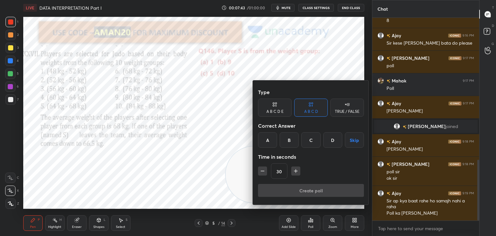
click at [288, 146] on div "B" at bounding box center [289, 140] width 19 height 16
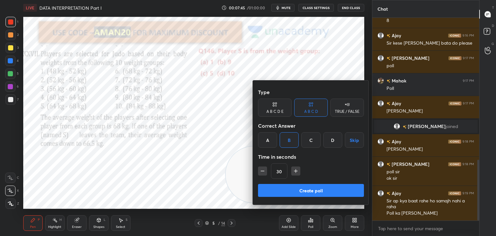
click at [297, 190] on button "Create poll" at bounding box center [311, 190] width 106 height 13
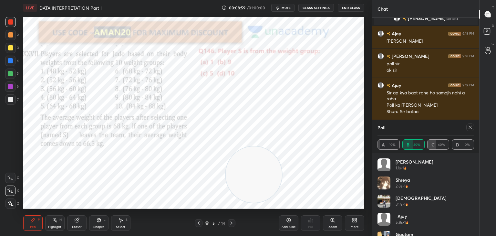
scroll to position [13, 0]
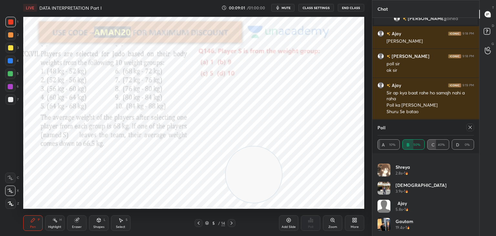
click at [469, 130] on icon at bounding box center [470, 127] width 5 height 5
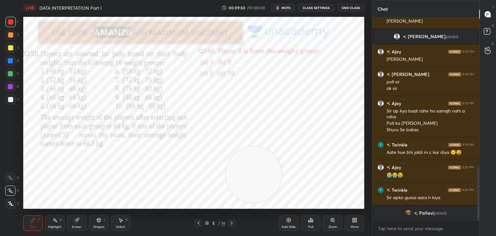
scroll to position [534, 0]
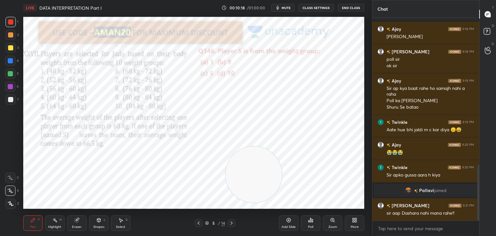
click at [75, 221] on icon at bounding box center [77, 220] width 4 height 4
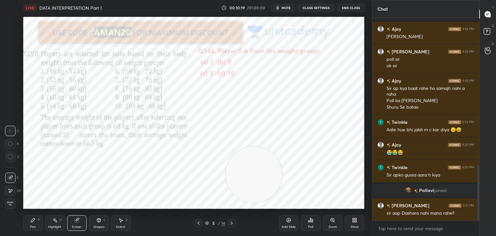
click at [16, 203] on div "Erase all" at bounding box center [11, 203] width 12 height 10
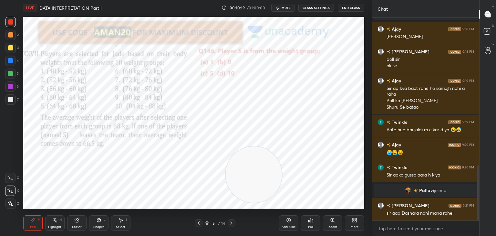
click at [26, 217] on div "Pen P" at bounding box center [32, 223] width 19 height 16
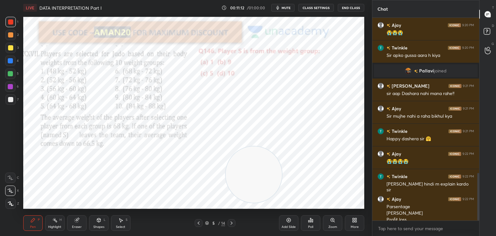
scroll to position [660, 0]
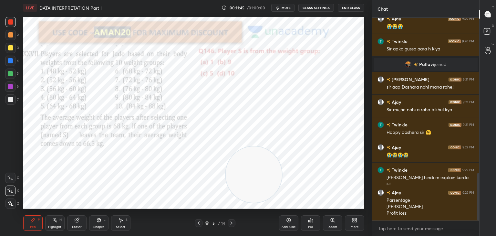
click at [79, 219] on icon at bounding box center [76, 219] width 5 height 5
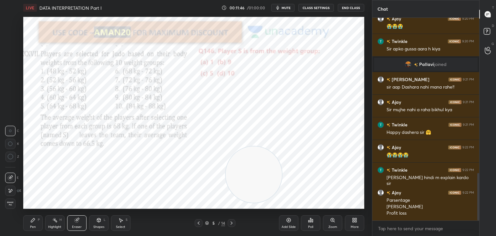
click at [23, 209] on div "Setting up your live class Poll for secs No correct answer Start poll" at bounding box center [194, 113] width 346 height 194
click at [13, 206] on div "Erase all" at bounding box center [10, 203] width 10 height 10
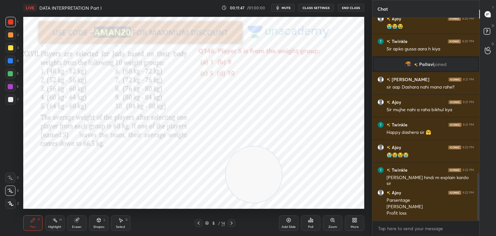
click at [34, 223] on div "Pen P" at bounding box center [32, 223] width 19 height 16
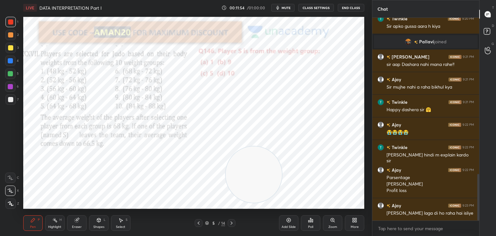
click at [72, 219] on div "Eraser" at bounding box center [76, 223] width 19 height 16
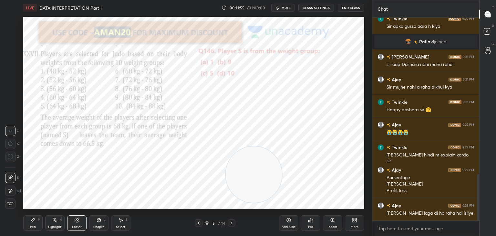
click at [13, 203] on span "Erase all" at bounding box center [10, 203] width 10 height 5
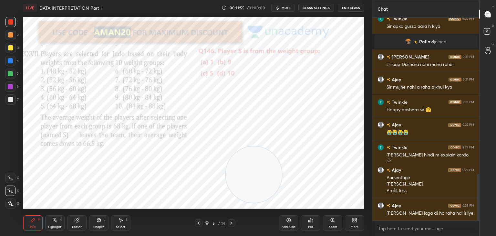
click at [30, 221] on div "Pen P" at bounding box center [32, 223] width 19 height 16
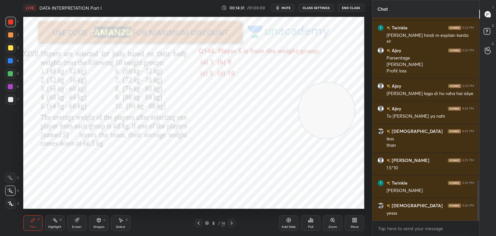
scroll to position [825, 0]
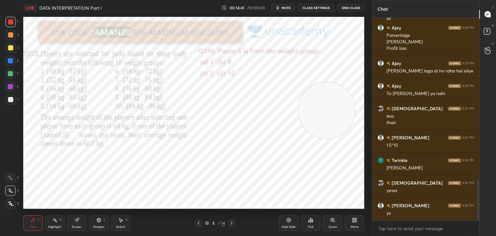
click at [79, 226] on div "Eraser" at bounding box center [77, 226] width 10 height 3
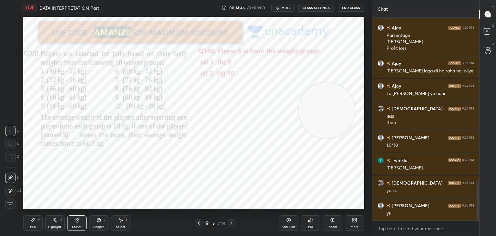
click at [37, 223] on div "Pen P" at bounding box center [32, 223] width 19 height 16
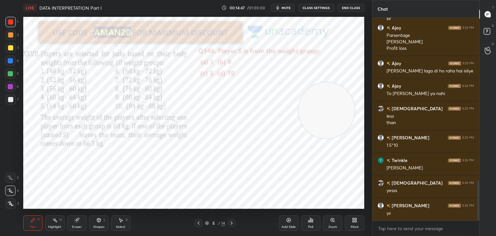
click at [78, 227] on div "Eraser" at bounding box center [77, 226] width 10 height 3
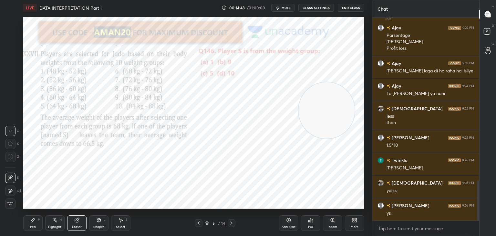
click at [10, 160] on div at bounding box center [10, 156] width 10 height 10
click at [38, 223] on div "Pen P" at bounding box center [32, 223] width 19 height 16
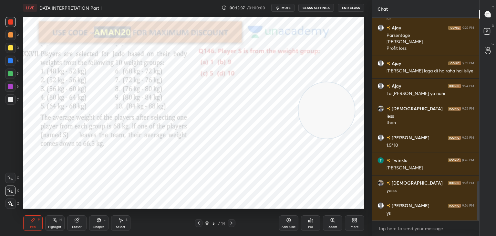
scroll to position [840, 0]
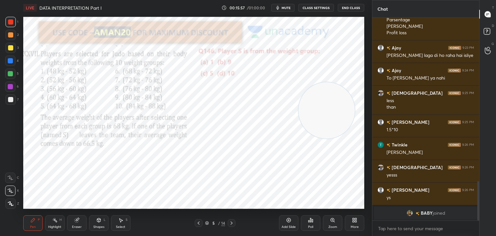
click at [10, 63] on div at bounding box center [10, 60] width 5 height 5
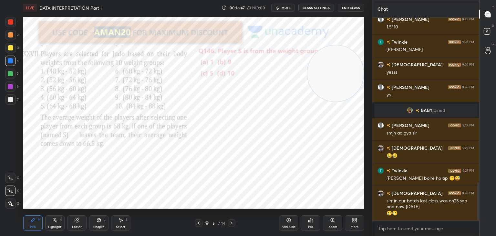
scroll to position [895, 0]
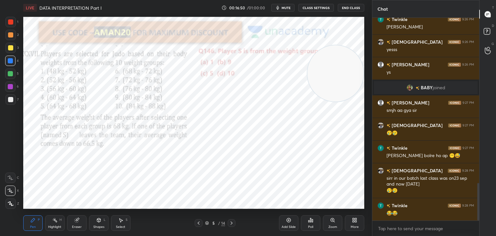
click at [0, 24] on div "1 2 3 4 5 6 7 C X Z C X Z E E Erase all H H" at bounding box center [10, 113] width 21 height 192
click at [10, 19] on div at bounding box center [10, 22] width 10 height 10
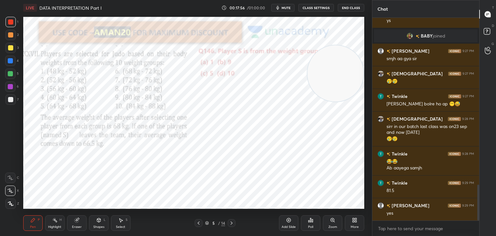
scroll to position [970, 0]
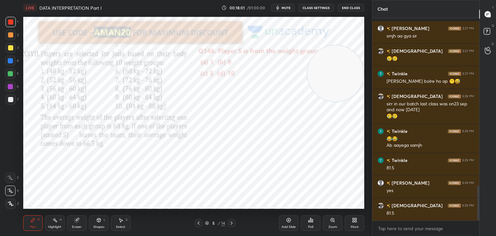
click at [293, 225] on div "Add Slide" at bounding box center [289, 226] width 14 height 3
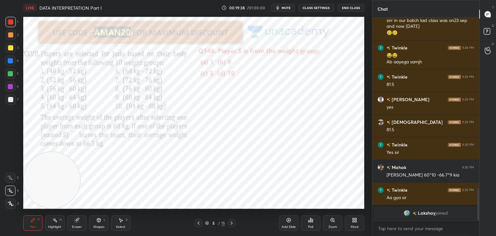
scroll to position [961, 0]
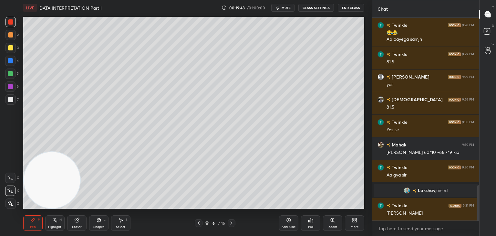
click at [13, 98] on div at bounding box center [10, 99] width 10 height 10
click at [12, 201] on div at bounding box center [10, 203] width 10 height 10
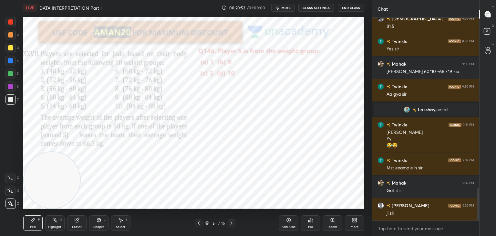
scroll to position [1065, 0]
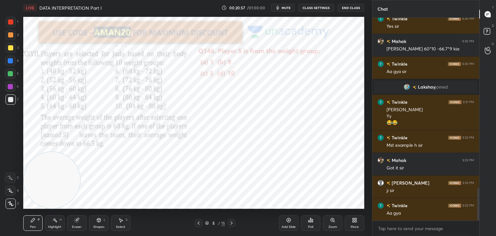
click at [13, 87] on div at bounding box center [10, 86] width 10 height 10
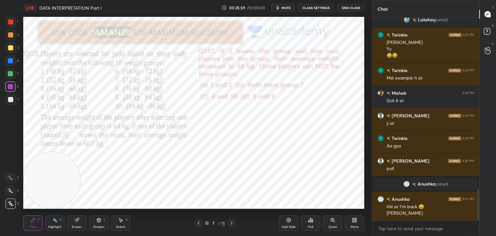
scroll to position [1116, 0]
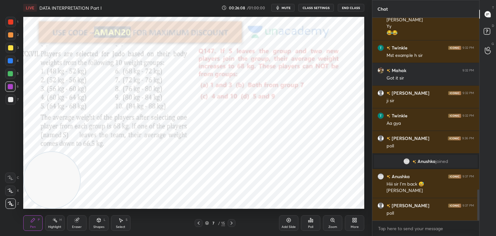
click at [311, 224] on div "Poll" at bounding box center [310, 223] width 19 height 16
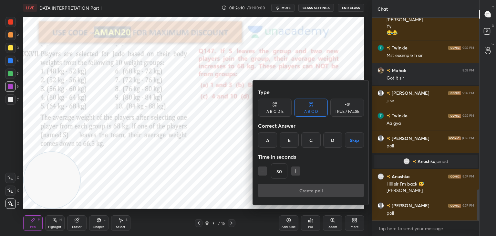
click at [273, 141] on div "A" at bounding box center [267, 140] width 19 height 16
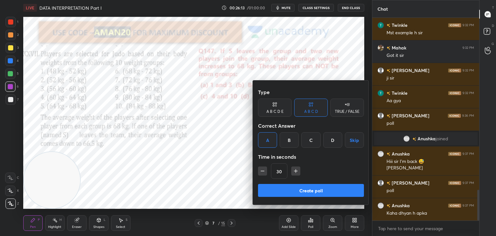
click at [304, 188] on button "Create poll" at bounding box center [311, 190] width 106 height 13
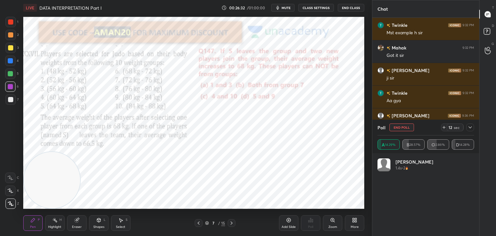
scroll to position [1194, 0]
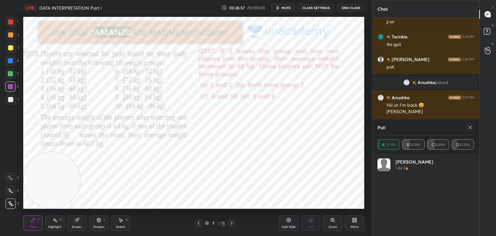
click at [471, 130] on icon at bounding box center [470, 127] width 5 height 5
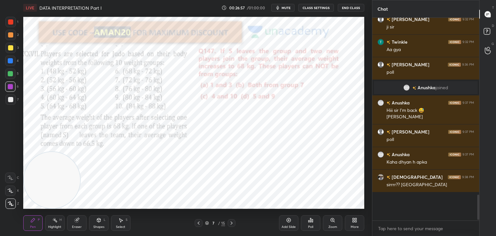
scroll to position [2, 2]
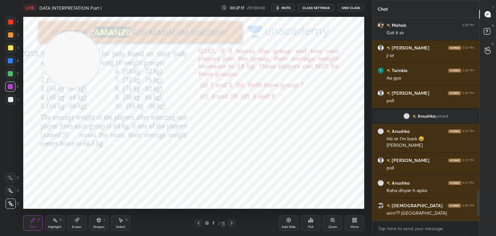
click at [14, 189] on div at bounding box center [10, 190] width 10 height 10
click at [75, 221] on icon at bounding box center [77, 220] width 4 height 4
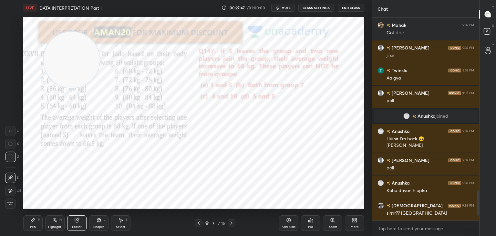
click at [31, 223] on div "Pen P" at bounding box center [32, 223] width 19 height 16
click at [31, 222] on icon at bounding box center [32, 219] width 5 height 5
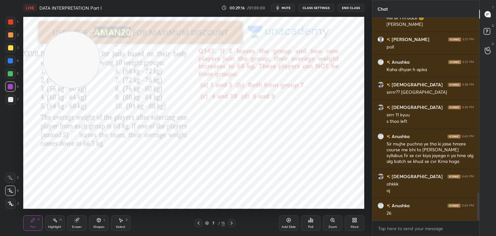
scroll to position [1288, 0]
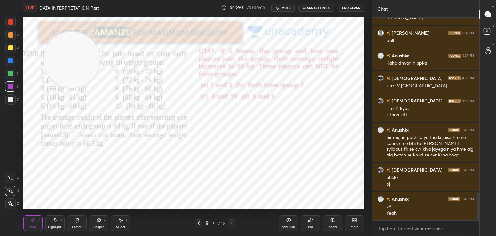
click at [9, 74] on div at bounding box center [10, 73] width 5 height 5
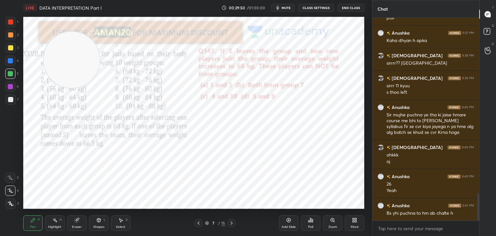
scroll to position [1317, 0]
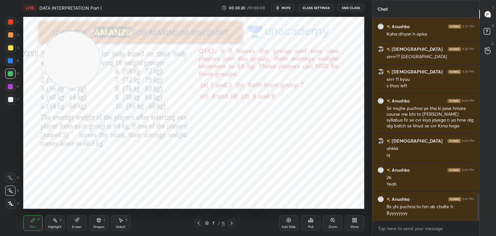
click at [82, 223] on div "Eraser" at bounding box center [76, 223] width 19 height 16
click at [35, 222] on icon at bounding box center [32, 219] width 5 height 5
click at [37, 221] on div "Pen P" at bounding box center [32, 223] width 19 height 16
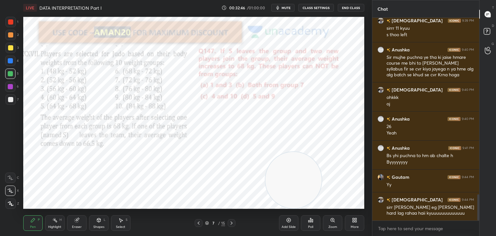
scroll to position [1391, 0]
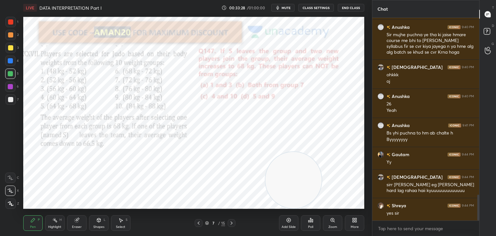
click at [124, 220] on div "Select S" at bounding box center [120, 223] width 19 height 16
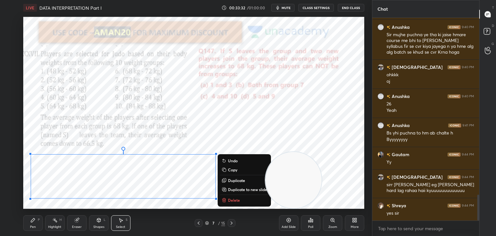
click at [242, 190] on p "Duplicate to new slide" at bounding box center [247, 189] width 39 height 5
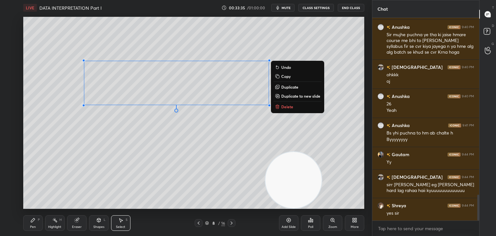
click at [36, 217] on div "Pen P" at bounding box center [32, 223] width 19 height 16
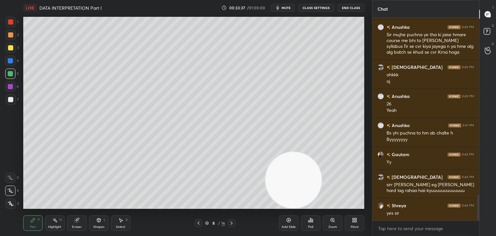
click at [77, 222] on icon at bounding box center [77, 220] width 4 height 4
click at [36, 223] on div "Pen P" at bounding box center [32, 223] width 19 height 16
click at [36, 224] on div "Pen P" at bounding box center [32, 223] width 19 height 16
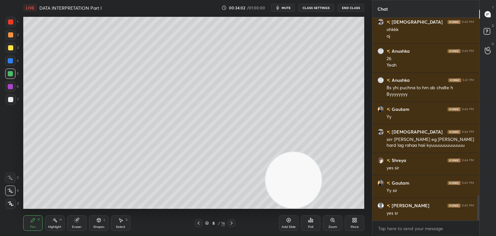
scroll to position [1464, 0]
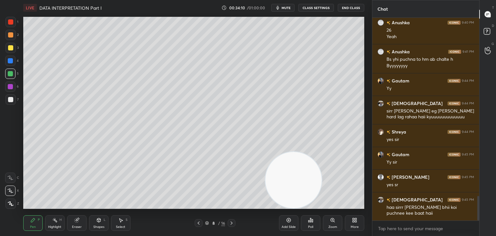
click at [16, 48] on div at bounding box center [10, 48] width 10 height 10
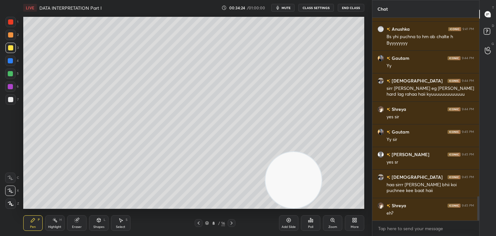
click at [84, 219] on div "Eraser" at bounding box center [76, 223] width 19 height 16
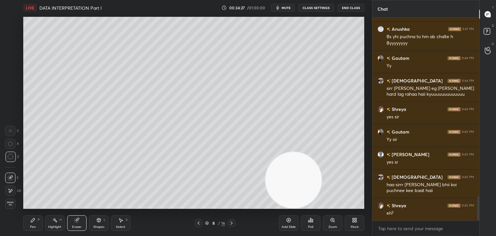
click at [118, 221] on div "Select S" at bounding box center [120, 223] width 19 height 16
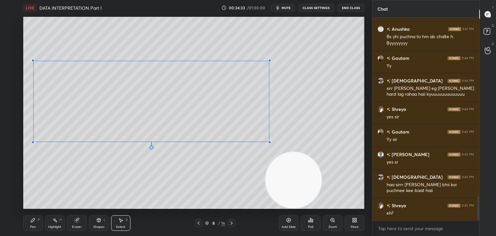
click at [269, 141] on div at bounding box center [269, 142] width 3 height 3
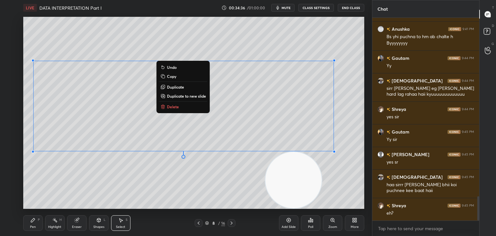
click at [36, 224] on div "Pen P" at bounding box center [32, 223] width 19 height 16
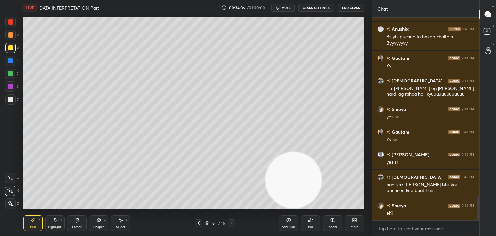
click at [36, 221] on div "Pen P" at bounding box center [32, 223] width 19 height 16
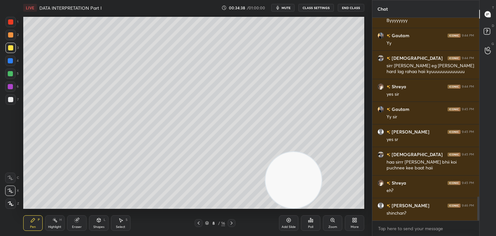
click at [10, 75] on div at bounding box center [10, 73] width 5 height 5
click at [73, 219] on div "Eraser" at bounding box center [76, 223] width 19 height 16
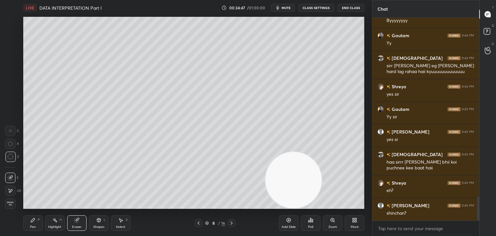
click at [33, 220] on icon at bounding box center [33, 220] width 4 height 4
click at [122, 220] on icon at bounding box center [122, 220] width 4 height 4
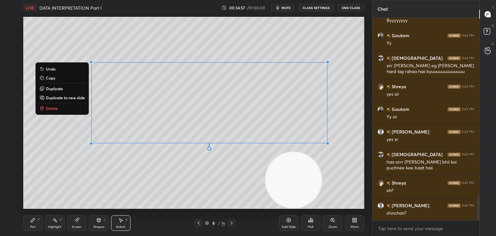
click at [34, 222] on icon at bounding box center [32, 219] width 5 height 5
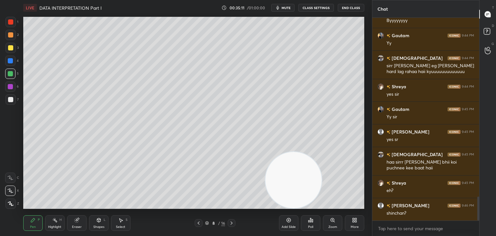
click at [10, 50] on div at bounding box center [10, 47] width 5 height 5
click at [14, 73] on div at bounding box center [10, 73] width 10 height 10
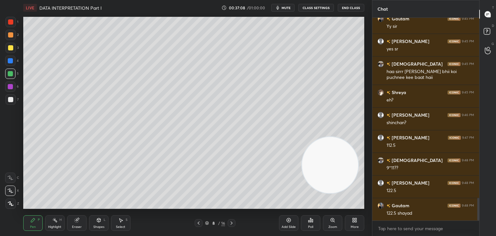
scroll to position [1616, 0]
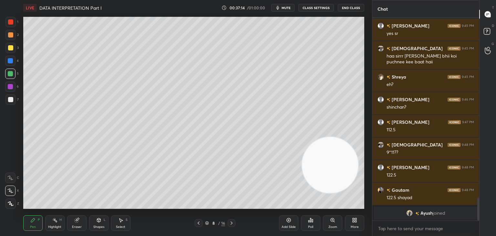
click at [78, 223] on icon at bounding box center [76, 219] width 5 height 5
click at [28, 224] on div "Pen P" at bounding box center [32, 223] width 19 height 16
click at [78, 221] on icon at bounding box center [77, 220] width 4 height 4
click at [35, 223] on div "Pen P" at bounding box center [32, 223] width 19 height 16
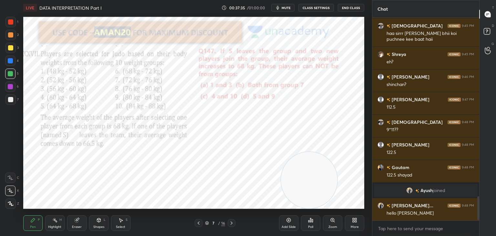
scroll to position [1514, 0]
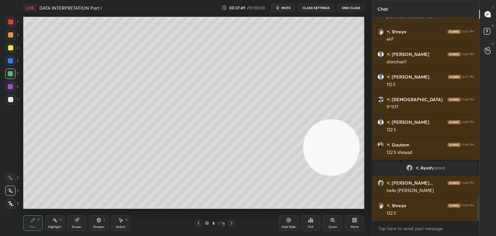
click at [76, 222] on icon at bounding box center [77, 220] width 4 height 4
click at [32, 223] on div "Pen P" at bounding box center [32, 223] width 19 height 16
click at [77, 221] on icon at bounding box center [77, 220] width 4 height 4
click at [32, 219] on icon at bounding box center [32, 219] width 5 height 5
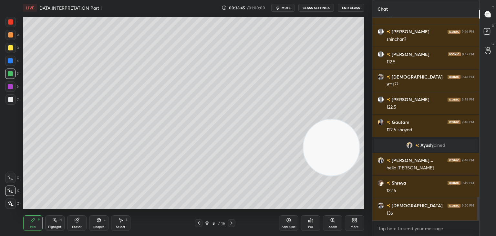
scroll to position [1559, 0]
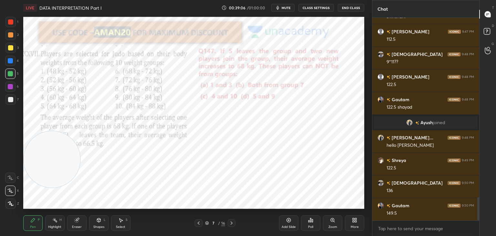
click at [77, 224] on div "Eraser" at bounding box center [76, 223] width 19 height 16
click at [31, 223] on div "Pen P" at bounding box center [32, 223] width 19 height 16
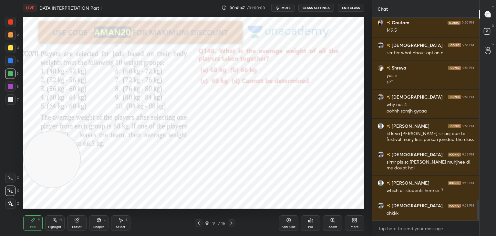
scroll to position [1765, 0]
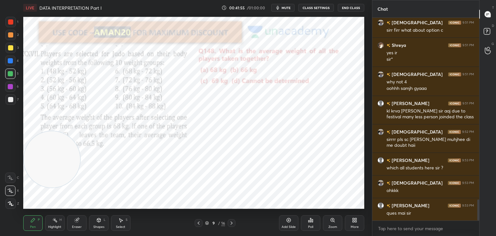
click at [76, 222] on icon at bounding box center [77, 220] width 4 height 4
click at [26, 226] on div "Pen P" at bounding box center [32, 223] width 19 height 16
click at [31, 225] on div "Pen" at bounding box center [33, 226] width 6 height 3
click at [33, 224] on div "Pen P" at bounding box center [32, 223] width 19 height 16
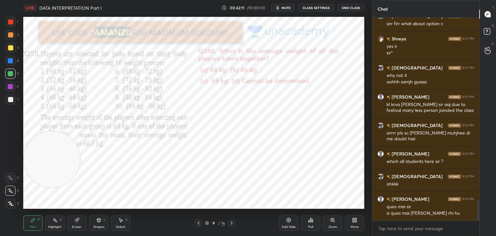
click at [77, 224] on div "Eraser" at bounding box center [76, 223] width 19 height 16
click at [12, 202] on span "Erase all" at bounding box center [10, 203] width 10 height 5
click at [36, 223] on div "Pen P" at bounding box center [32, 223] width 19 height 16
click at [313, 220] on icon at bounding box center [310, 219] width 5 height 5
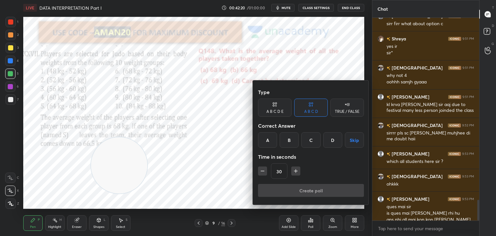
scroll to position [1778, 0]
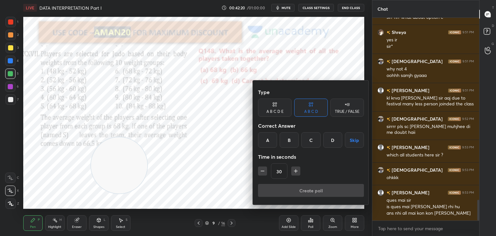
click at [334, 145] on div "D" at bounding box center [332, 140] width 19 height 16
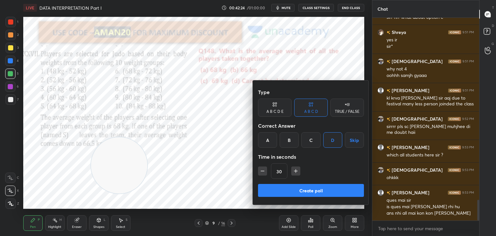
click at [225, 144] on div at bounding box center [248, 118] width 496 height 236
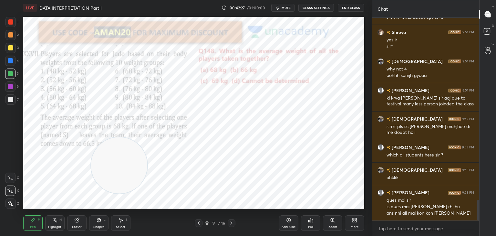
click at [311, 218] on icon at bounding box center [310, 219] width 5 height 5
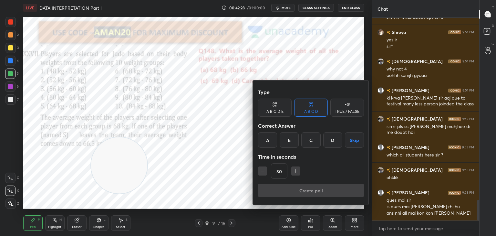
click at [334, 141] on div "D" at bounding box center [332, 140] width 19 height 16
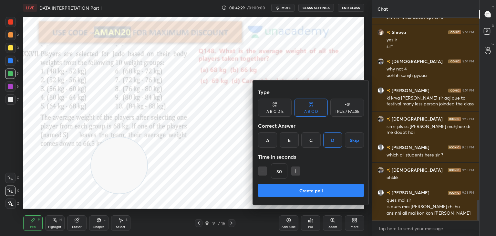
click at [234, 188] on div at bounding box center [248, 118] width 496 height 236
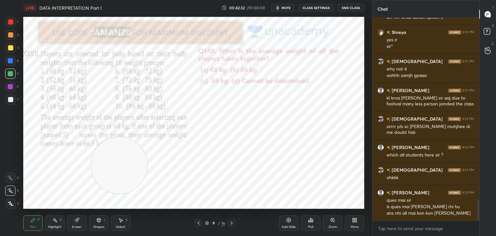
click at [314, 219] on div "Poll" at bounding box center [310, 223] width 19 height 16
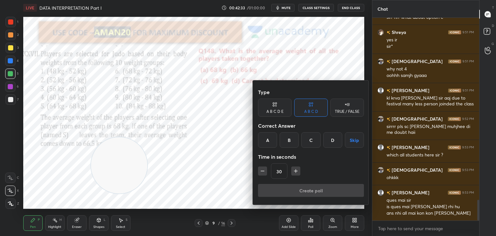
click at [333, 143] on div "D" at bounding box center [332, 140] width 19 height 16
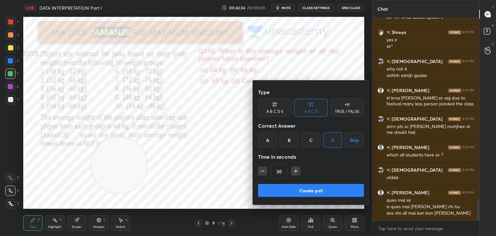
click at [320, 190] on button "Create poll" at bounding box center [311, 190] width 106 height 13
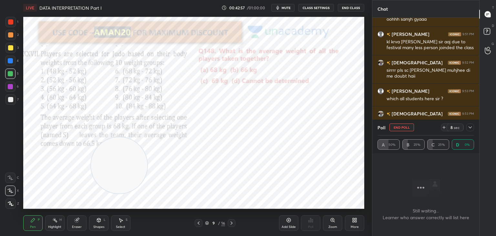
scroll to position [1857, 0]
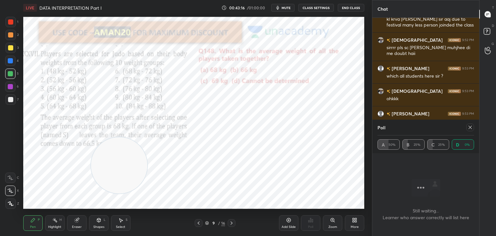
click at [470, 129] on icon at bounding box center [470, 127] width 5 height 5
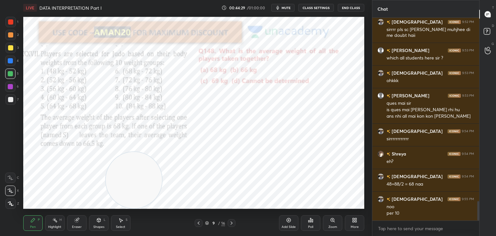
scroll to position [1903, 0]
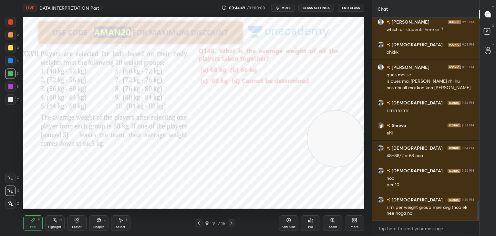
click at [75, 219] on icon at bounding box center [77, 220] width 4 height 4
click at [29, 224] on div "Pen P" at bounding box center [32, 223] width 19 height 16
click at [31, 221] on icon at bounding box center [33, 220] width 4 height 4
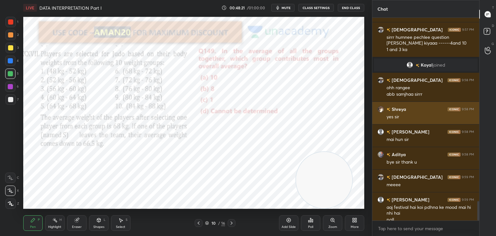
scroll to position [1911, 0]
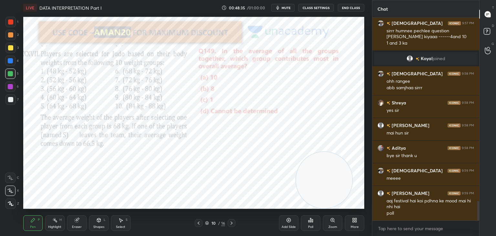
click at [310, 221] on icon at bounding box center [310, 219] width 5 height 5
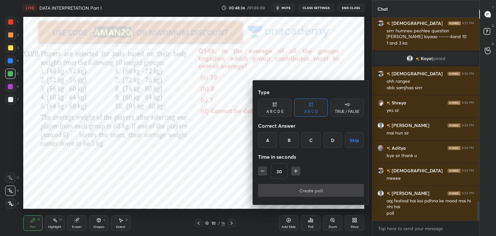
click at [332, 145] on div "D" at bounding box center [332, 140] width 19 height 16
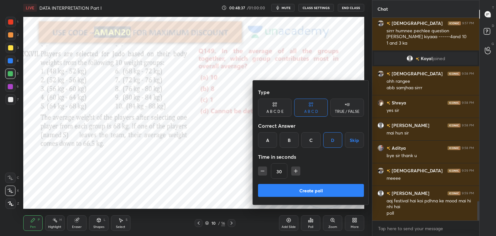
click at [322, 187] on button "Create poll" at bounding box center [311, 190] width 106 height 13
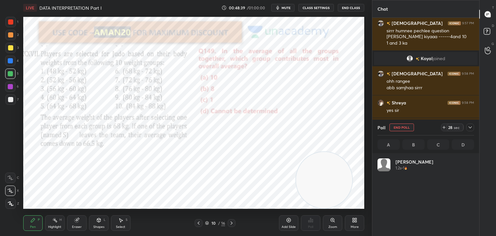
scroll to position [76, 95]
click at [470, 130] on div at bounding box center [470, 127] width 8 height 8
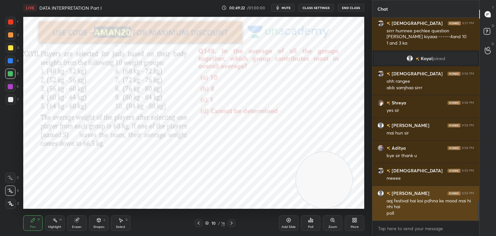
scroll to position [201, 105]
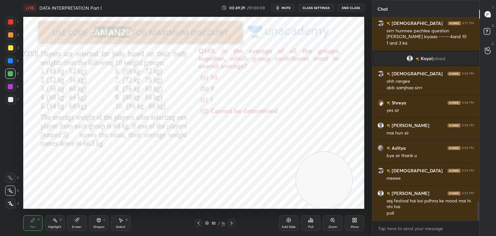
click at [14, 62] on div at bounding box center [10, 61] width 10 height 10
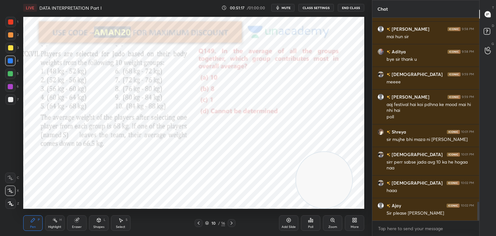
scroll to position [2014, 0]
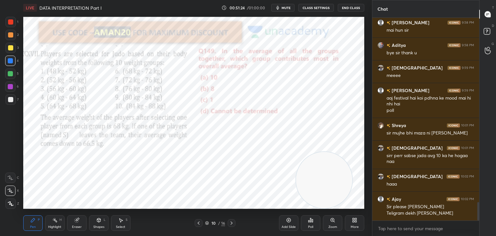
click at [76, 224] on div "Eraser" at bounding box center [76, 223] width 19 height 16
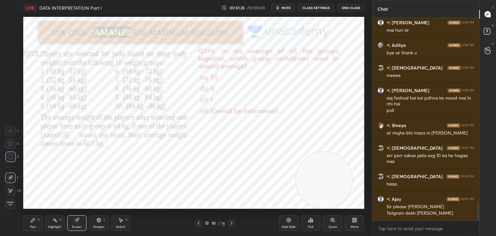
click at [16, 204] on div "Erase all" at bounding box center [11, 203] width 12 height 10
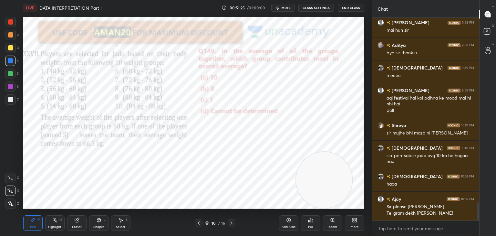
click at [35, 217] on icon at bounding box center [32, 219] width 5 height 5
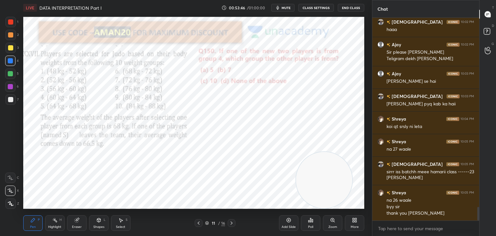
scroll to position [2844, 0]
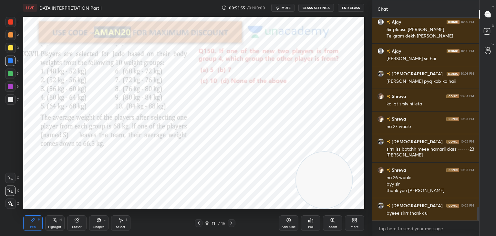
click at [348, 10] on button "End Class" at bounding box center [351, 8] width 26 height 8
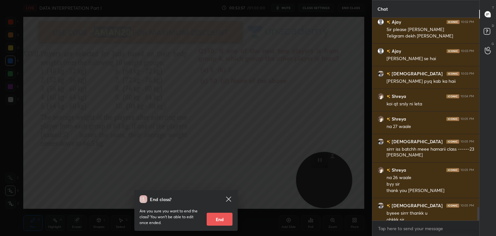
scroll to position [2851, 0]
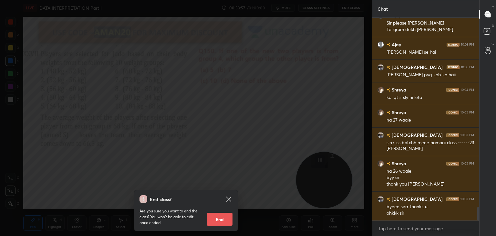
click at [225, 220] on button "End" at bounding box center [220, 219] width 26 height 13
type textarea "x"
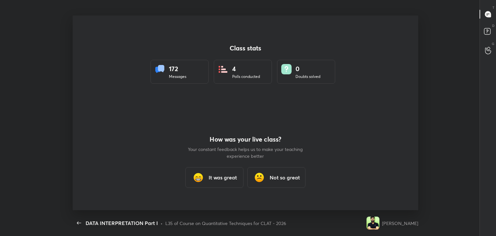
scroll to position [194, 488]
